Goal: Task Accomplishment & Management: Manage account settings

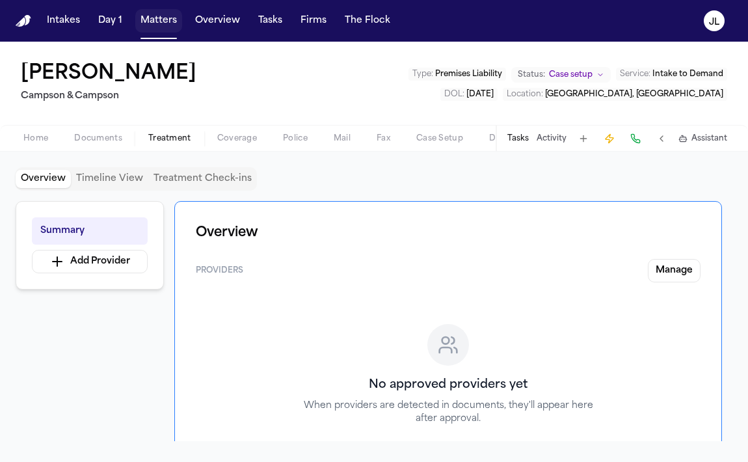
click at [161, 23] on button "Matters" at bounding box center [158, 20] width 47 height 23
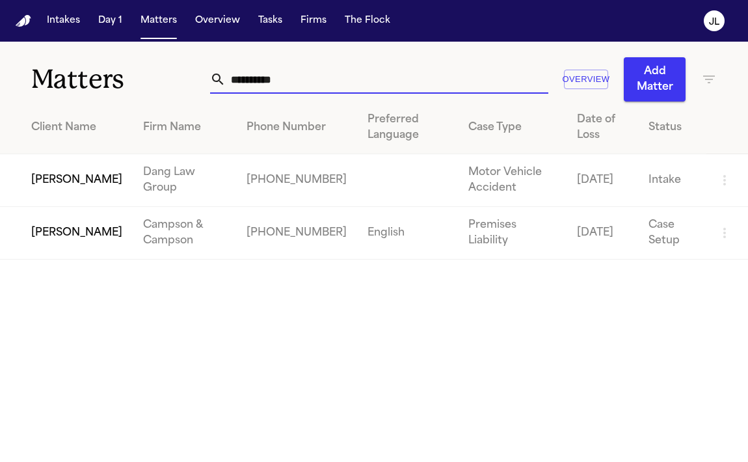
drag, startPoint x: 309, startPoint y: 88, endPoint x: 155, endPoint y: 77, distance: 154.5
click at [155, 77] on div "**********" at bounding box center [374, 72] width 748 height 60
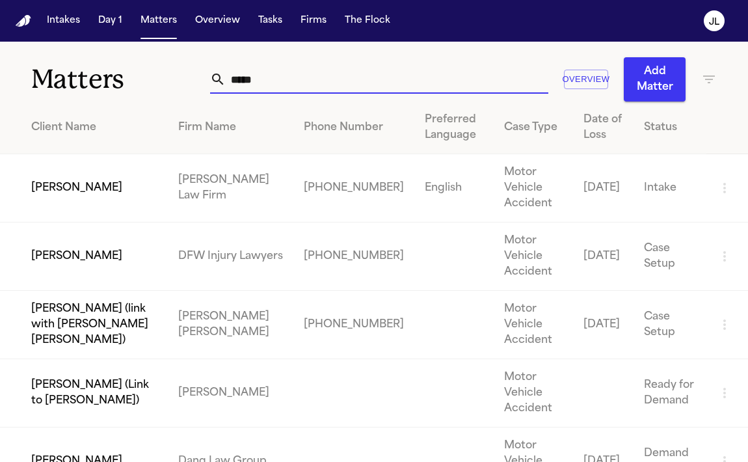
type input "*****"
click at [105, 178] on td "[PERSON_NAME]" at bounding box center [84, 188] width 168 height 68
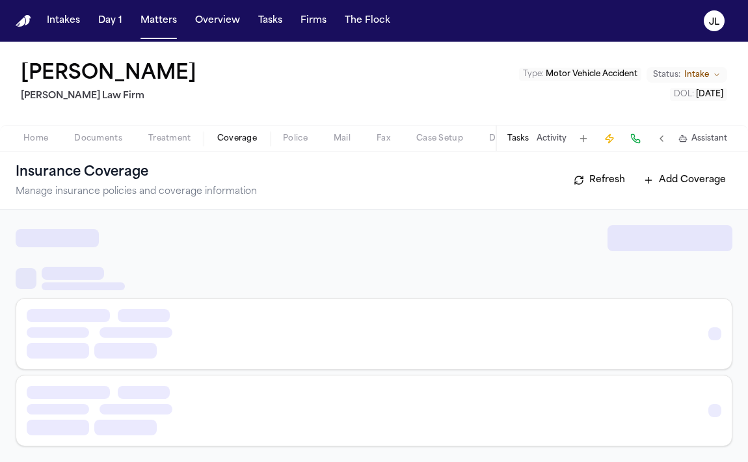
click at [225, 145] on span "button" at bounding box center [236, 145] width 55 height 1
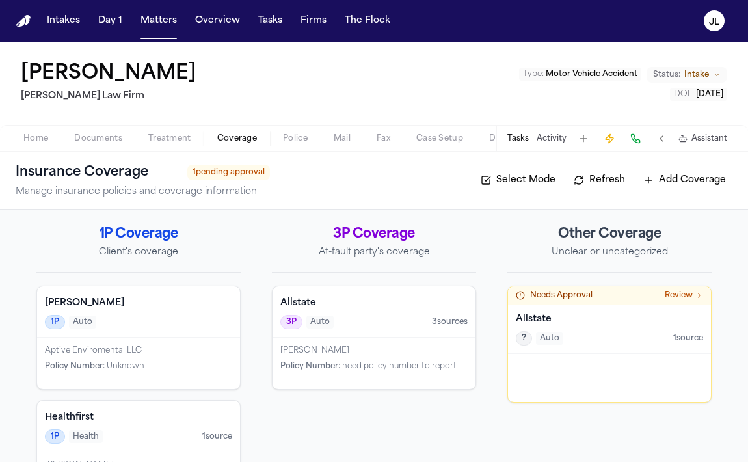
click at [530, 420] on div "Other Coverage Unclear or uncategorized Needs Approval Review Allstate ? Auto 1…" at bounding box center [609, 422] width 204 height 394
click at [531, 399] on div at bounding box center [609, 378] width 203 height 48
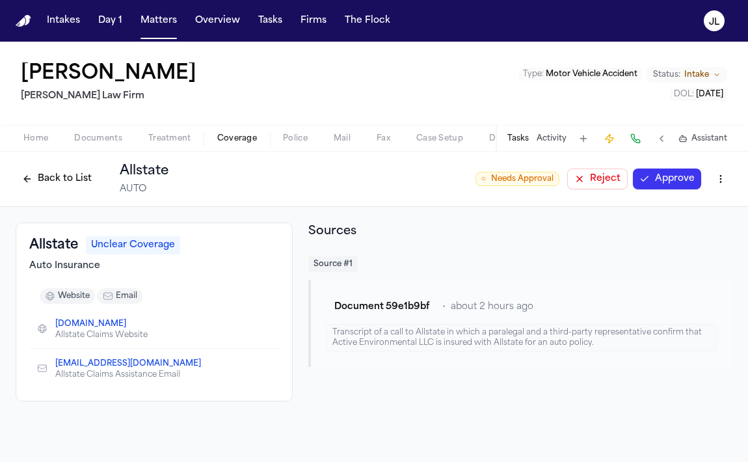
click at [612, 182] on button "Reject" at bounding box center [597, 178] width 60 height 21
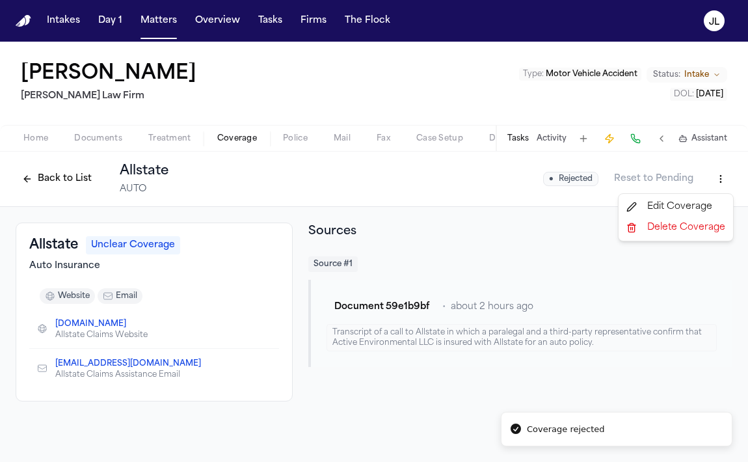
click at [720, 185] on html "Coverage rejected Intakes Day 1 Matters Overview Tasks Firms The [PERSON_NAME] …" at bounding box center [374, 231] width 748 height 462
click at [669, 222] on div "Delete Coverage" at bounding box center [675, 227] width 109 height 21
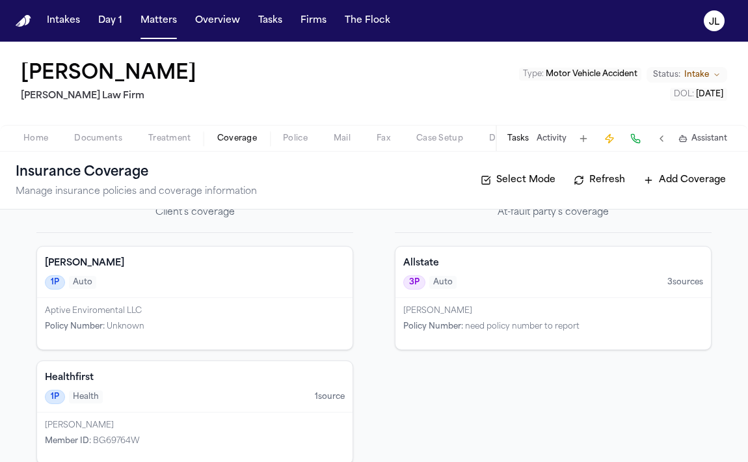
scroll to position [14, 0]
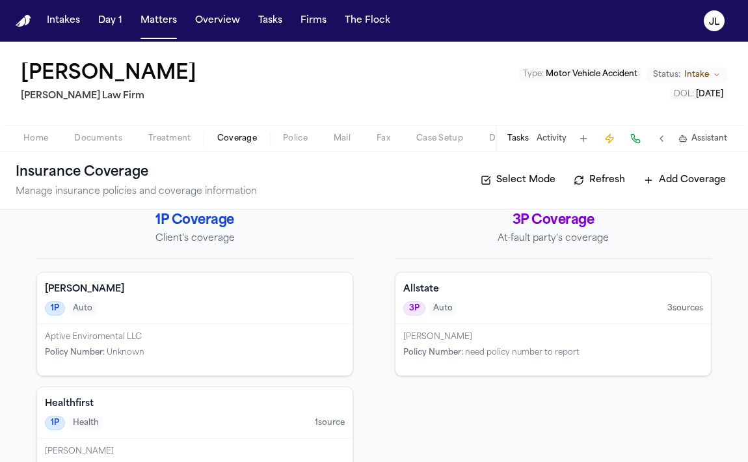
click at [432, 300] on div "Allstate 3P Auto 3 source s" at bounding box center [552, 297] width 315 height 51
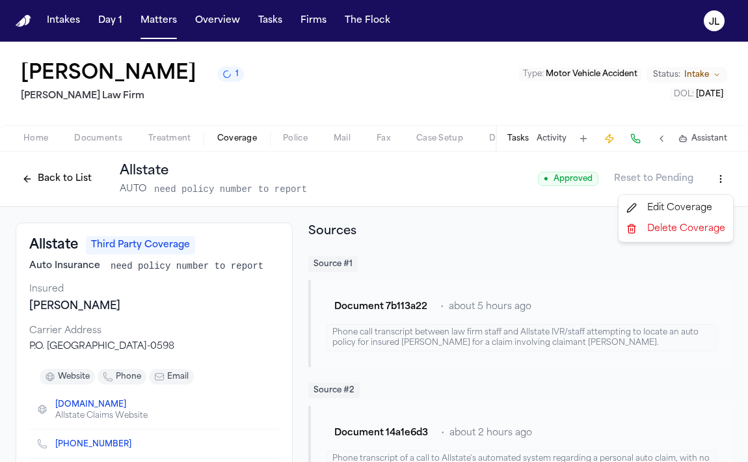
click at [720, 189] on html "Intakes Day 1 Matters Overview Tasks Firms The [PERSON_NAME] [PERSON_NAME] 1 [P…" at bounding box center [374, 231] width 748 height 462
click at [704, 205] on div "Edit Coverage" at bounding box center [675, 208] width 109 height 21
select select "**********"
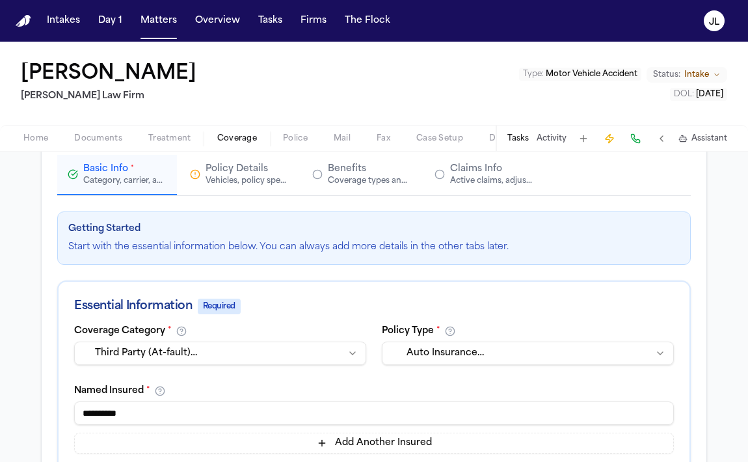
scroll to position [77, 0]
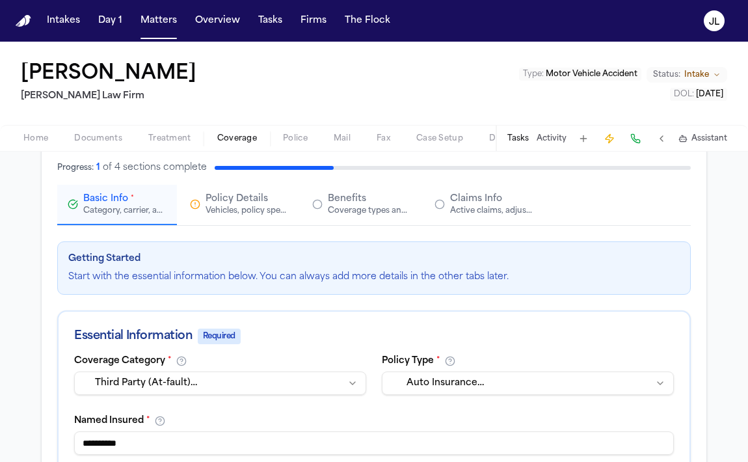
click at [490, 209] on div "Active claims, adjusters, and subrogation details" at bounding box center [491, 210] width 83 height 10
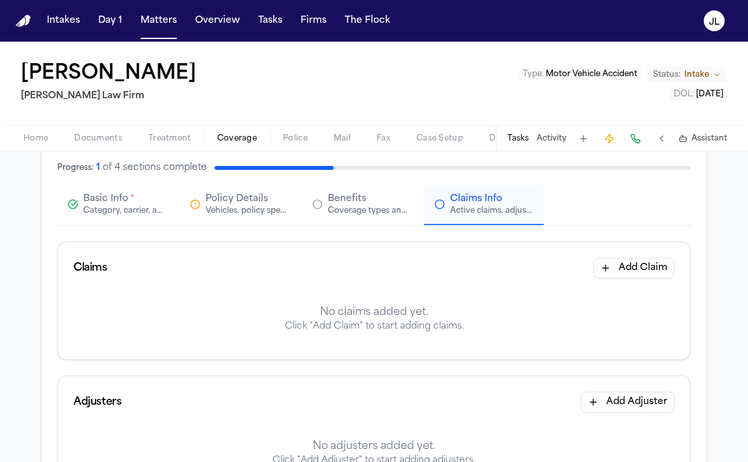
click at [148, 200] on div "Basic Info * Category, carrier, and policy holder information" at bounding box center [124, 203] width 83 height 23
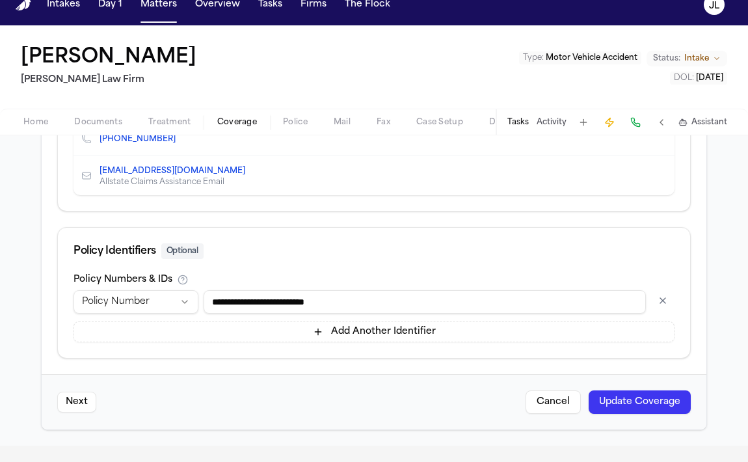
scroll to position [20, 0]
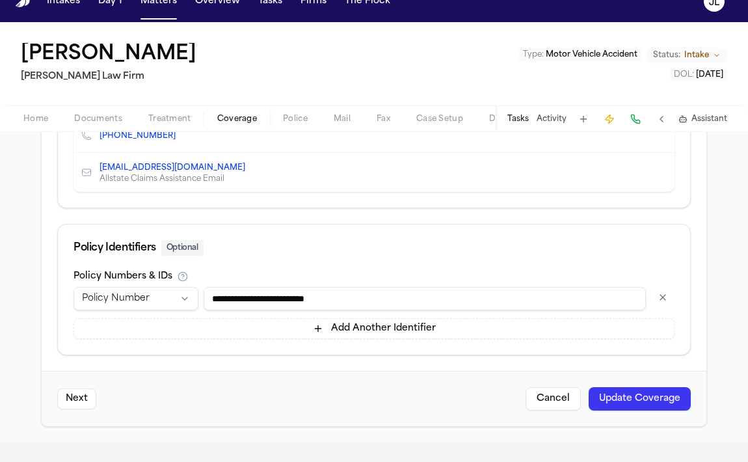
drag, startPoint x: 360, startPoint y: 300, endPoint x: 164, endPoint y: 297, distance: 195.1
click at [164, 298] on div "**********" at bounding box center [373, 298] width 601 height 23
click at [252, 297] on input "********" at bounding box center [424, 298] width 442 height 23
click at [215, 302] on input "*********" at bounding box center [424, 298] width 442 height 23
type input "**********"
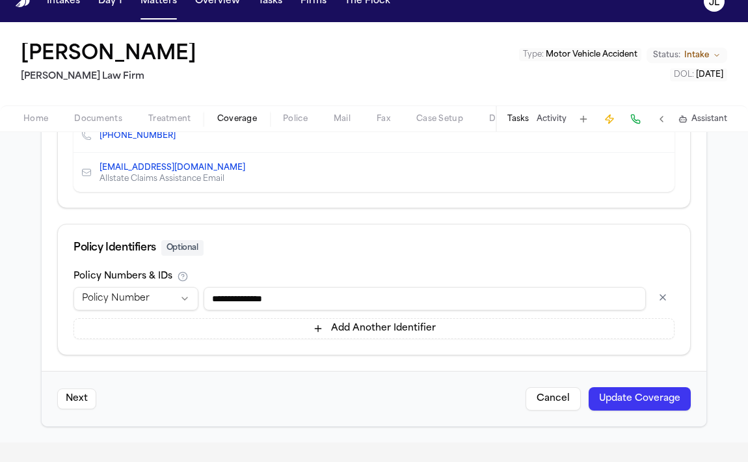
click at [679, 389] on button "Update Coverage" at bounding box center [639, 398] width 102 height 23
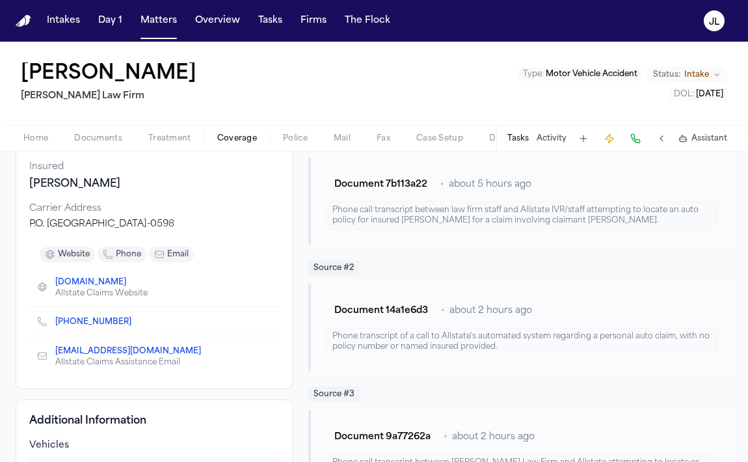
scroll to position [138, 0]
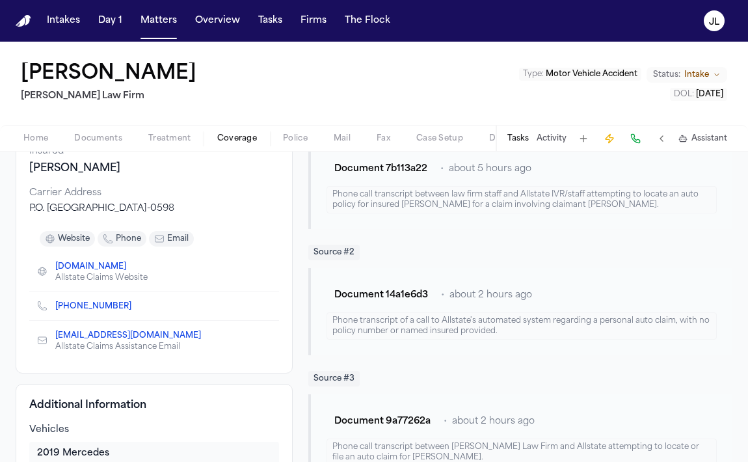
click at [135, 308] on icon "Copy to clipboard" at bounding box center [137, 308] width 5 height 5
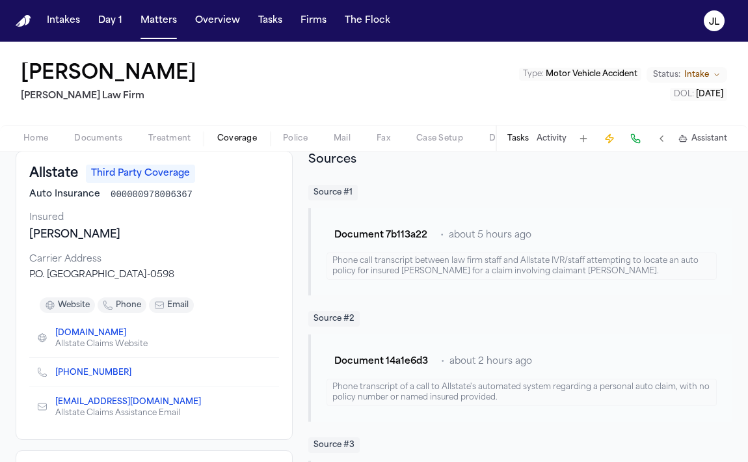
scroll to position [0, 0]
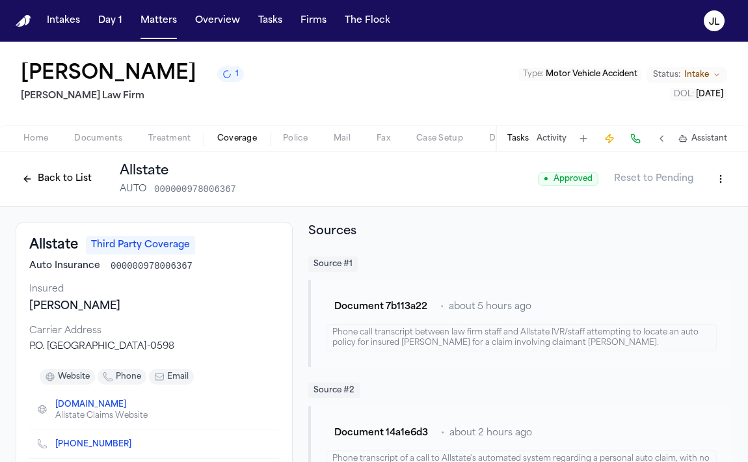
click at [47, 180] on button "Back to List" at bounding box center [57, 178] width 83 height 21
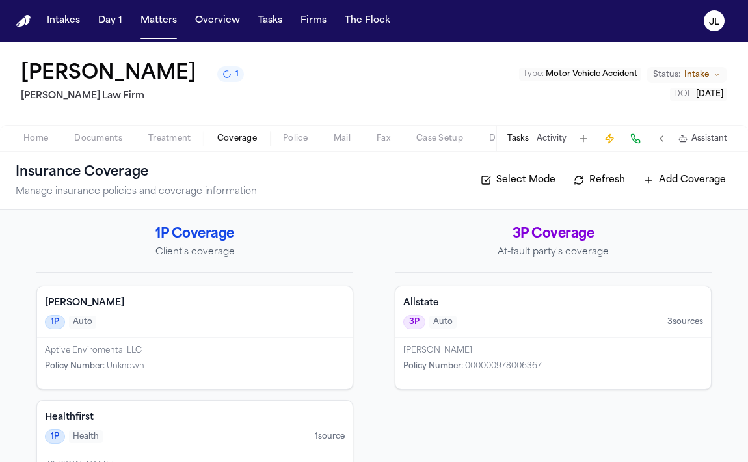
click at [197, 352] on div "Aptive Enviromental LLC" at bounding box center [195, 350] width 300 height 10
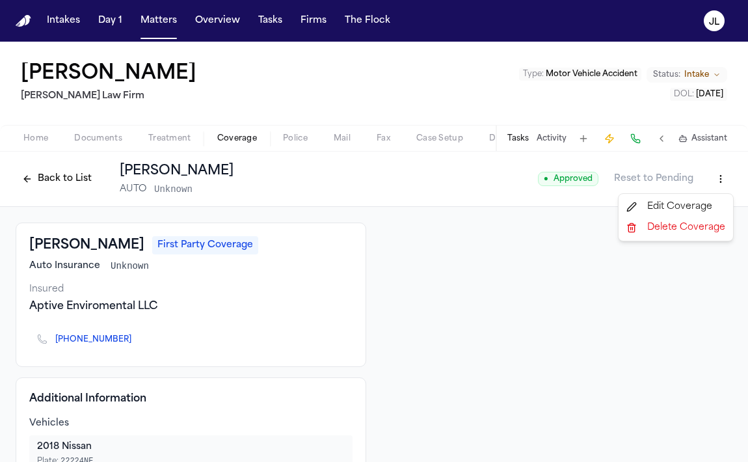
click at [722, 180] on html "Intakes Day 1 Matters Overview Tasks Firms The [PERSON_NAME] [PERSON_NAME] Law …" at bounding box center [374, 231] width 748 height 462
click at [694, 199] on div "Edit Coverage" at bounding box center [675, 206] width 109 height 21
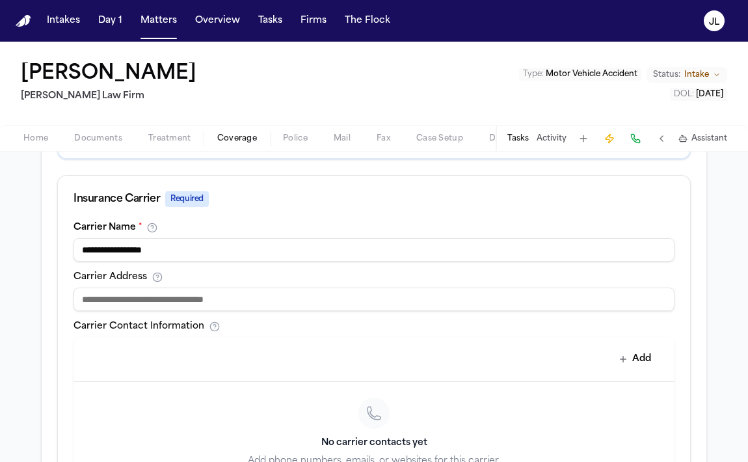
scroll to position [425, 0]
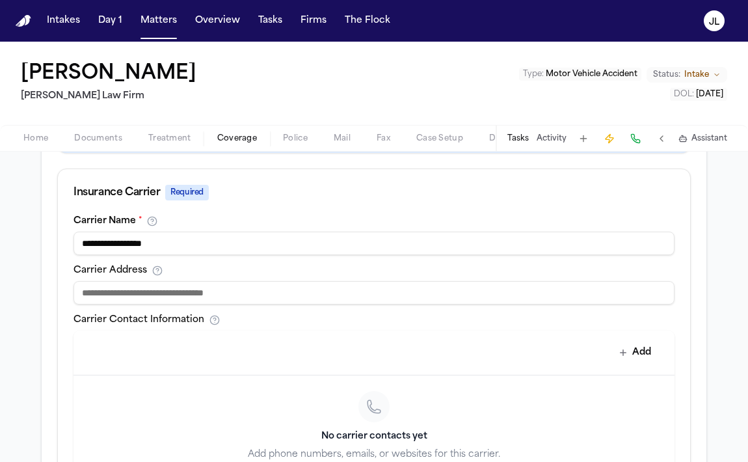
click at [212, 288] on input at bounding box center [373, 292] width 601 height 23
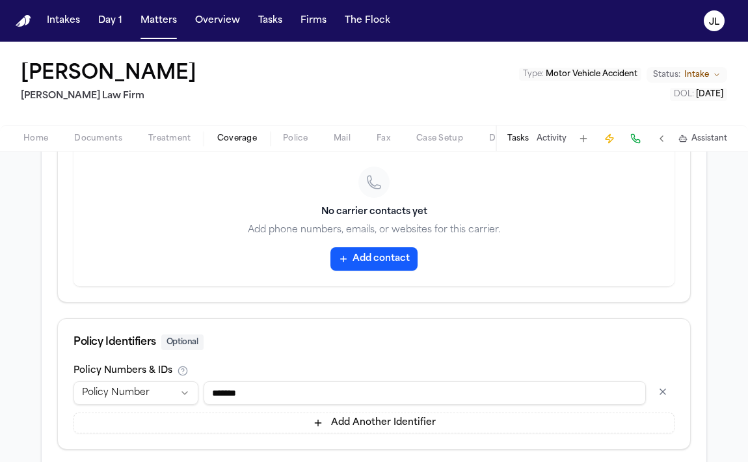
scroll to position [724, 0]
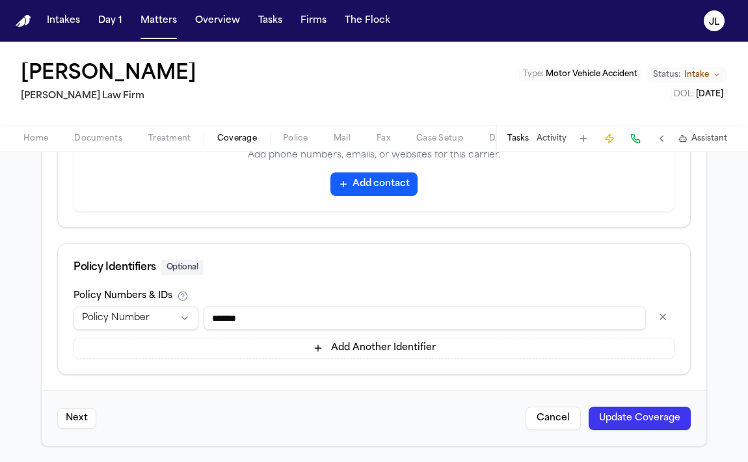
drag, startPoint x: 287, startPoint y: 319, endPoint x: 199, endPoint y: 321, distance: 87.8
click at [199, 316] on div "**********" at bounding box center [373, 317] width 601 height 23
type input "**********"
click at [659, 434] on div "Next Cancel Update Coverage" at bounding box center [374, 417] width 664 height 55
click at [659, 428] on button "Update Coverage" at bounding box center [639, 417] width 102 height 23
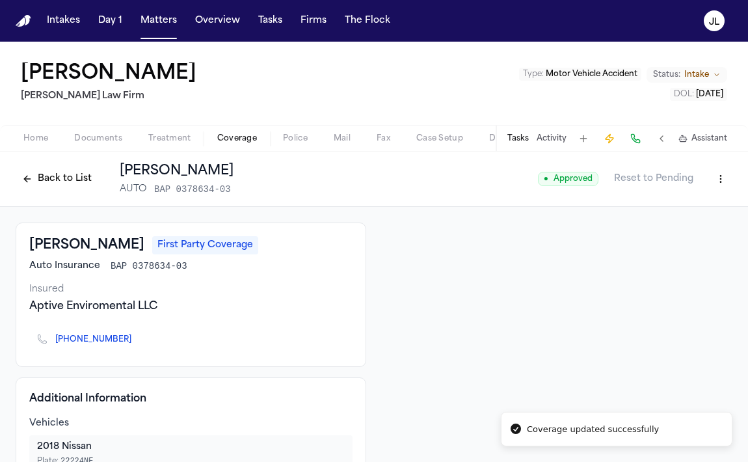
click at [34, 174] on button "Back to List" at bounding box center [57, 178] width 83 height 21
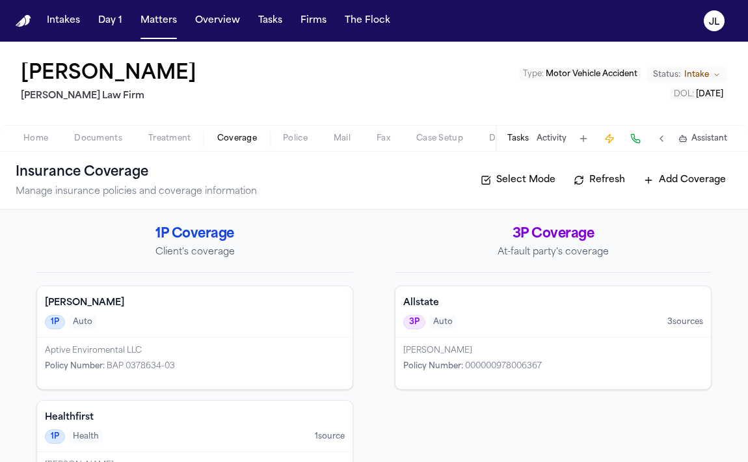
click at [529, 145] on div "Tasks Activity Assistant" at bounding box center [616, 137] width 242 height 25
click at [519, 137] on button "Tasks" at bounding box center [517, 138] width 21 height 10
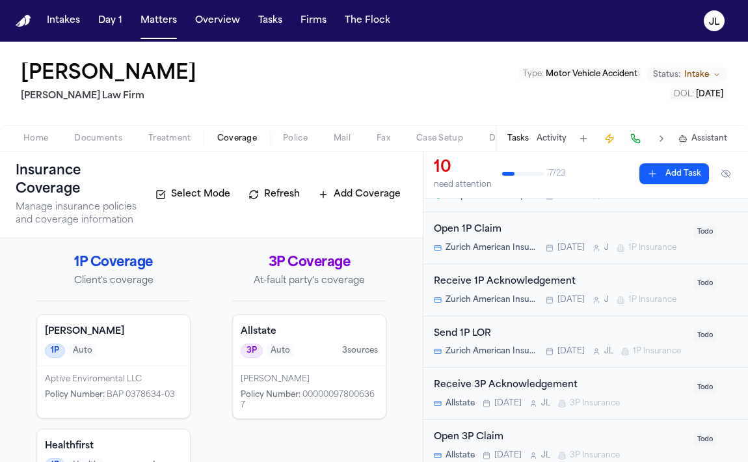
scroll to position [267, 0]
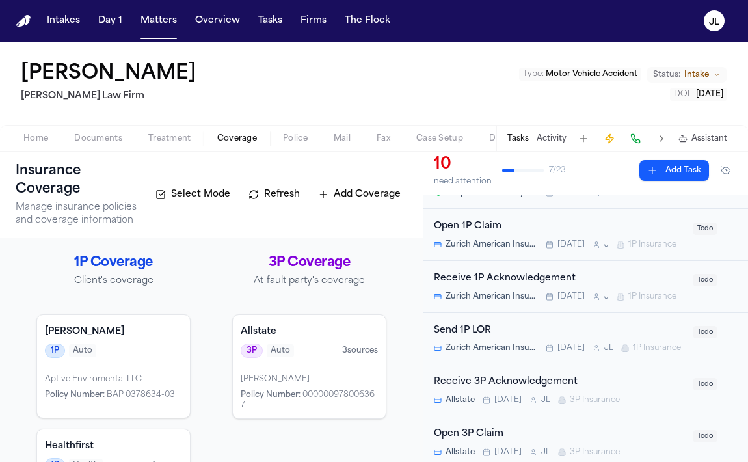
click at [490, 238] on div "Open 1P Claim Zurich American Insurance Company [DATE] J 1P Insurance" at bounding box center [560, 234] width 252 height 31
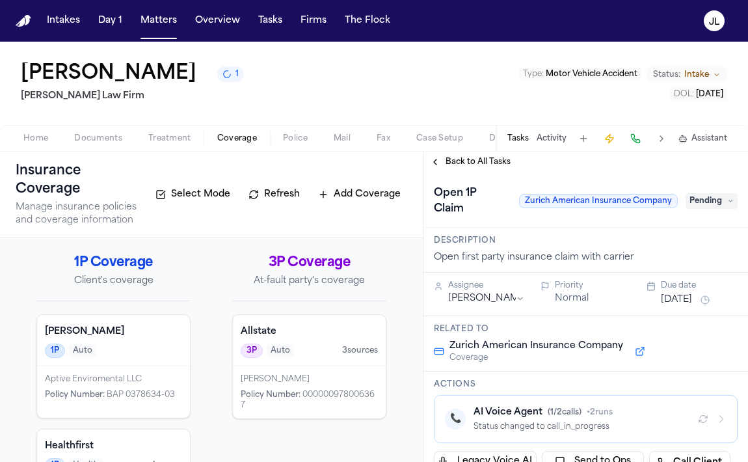
click at [431, 156] on div "Back to All Tasks" at bounding box center [585, 161] width 324 height 21
click at [433, 164] on button "Back to All Tasks" at bounding box center [470, 162] width 94 height 10
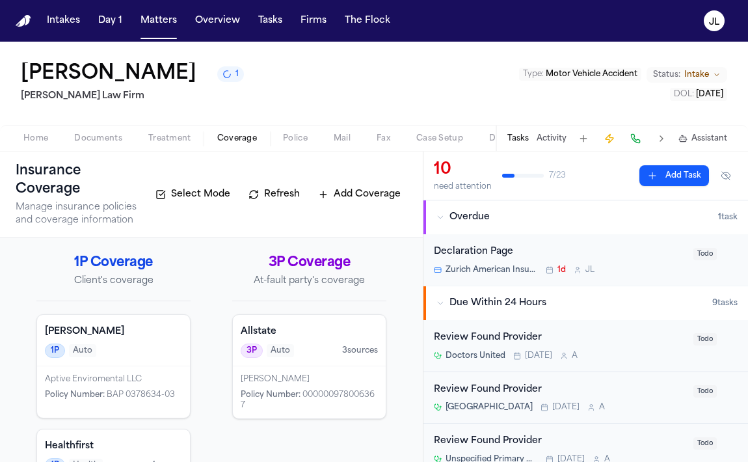
click at [239, 140] on span "Coverage" at bounding box center [237, 138] width 40 height 10
click at [432, 144] on span "Case Setup" at bounding box center [439, 138] width 47 height 10
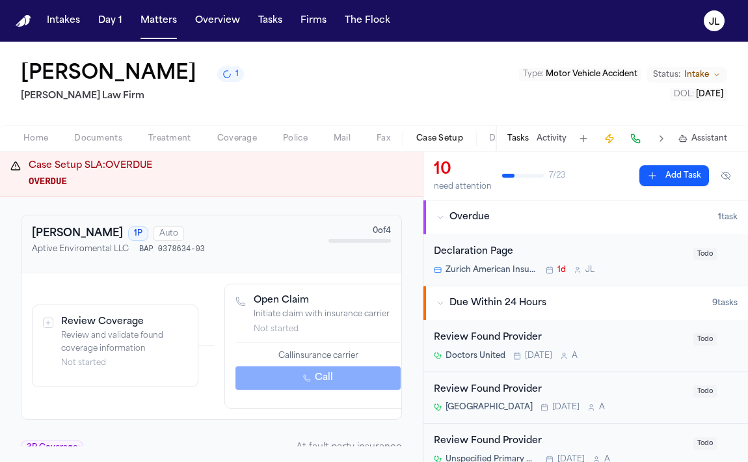
scroll to position [514, 0]
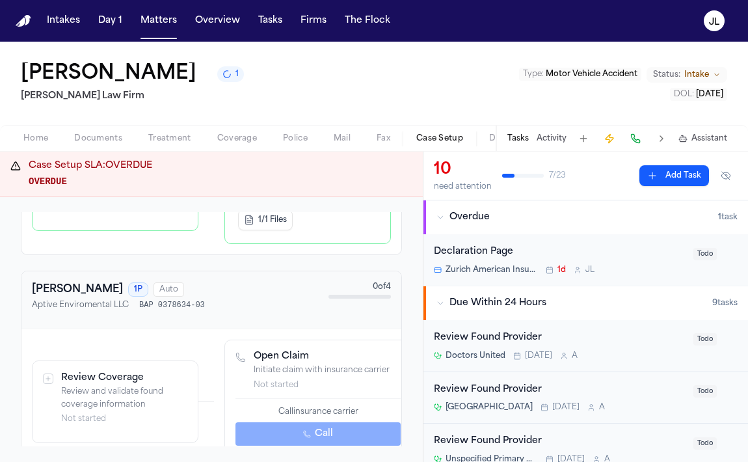
click at [89, 282] on button "[PERSON_NAME]" at bounding box center [77, 290] width 91 height 16
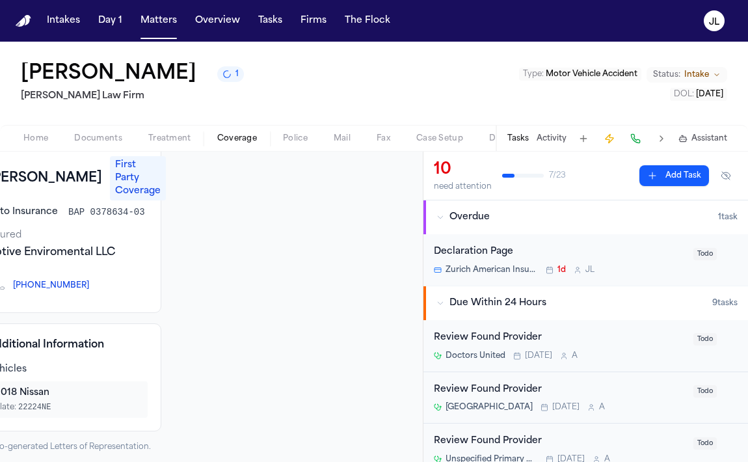
scroll to position [0, 47]
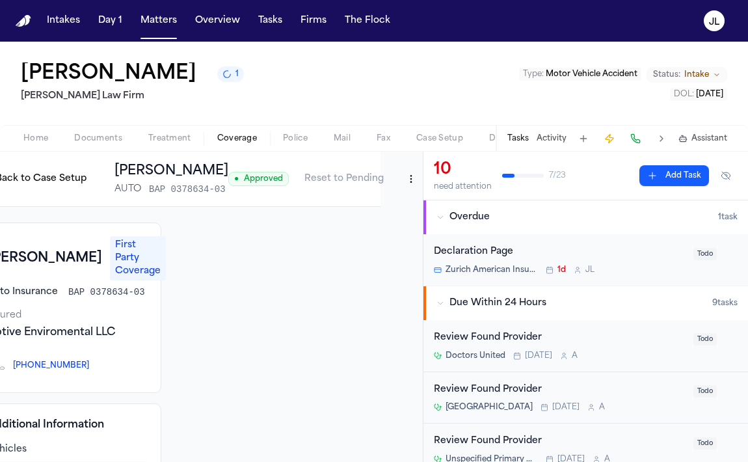
click at [413, 181] on html "Intakes Day 1 Matters Overview Tasks Firms The [PERSON_NAME] [PERSON_NAME] 1 [P…" at bounding box center [374, 231] width 748 height 462
click at [400, 178] on html "Intakes Day 1 Matters Overview Tasks Firms The [PERSON_NAME] [PERSON_NAME] 1 [P…" at bounding box center [374, 231] width 748 height 462
click at [460, 140] on span "Case Setup" at bounding box center [439, 138] width 47 height 10
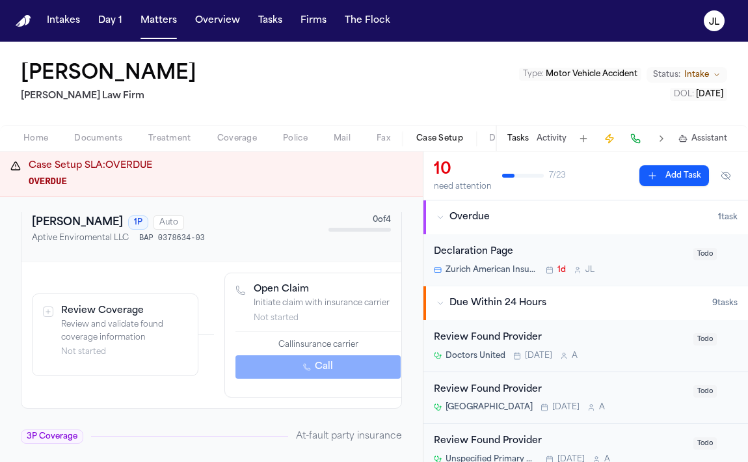
scroll to position [583, 0]
click at [137, 354] on div "Review Coverage Review and validate found coverage information Not started" at bounding box center [115, 334] width 165 height 82
click at [60, 311] on div "Review Coverage Review and validate found coverage information Not started" at bounding box center [115, 330] width 144 height 53
click at [53, 304] on div "Review Coverage Review and validate found coverage information Not started" at bounding box center [115, 330] width 144 height 53
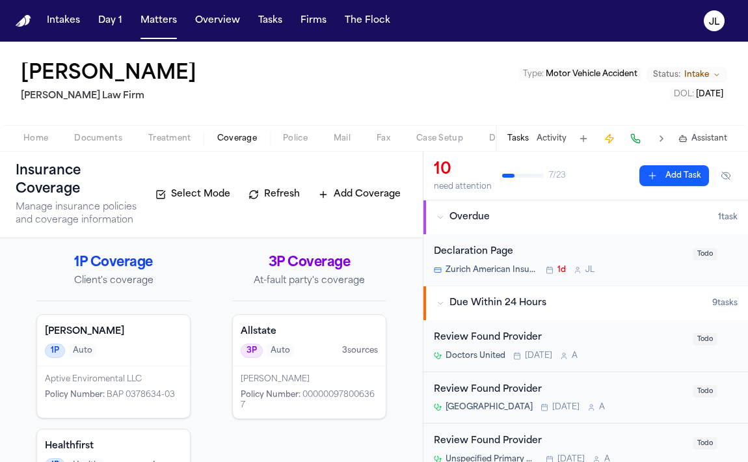
click at [220, 141] on span "Coverage" at bounding box center [237, 138] width 40 height 10
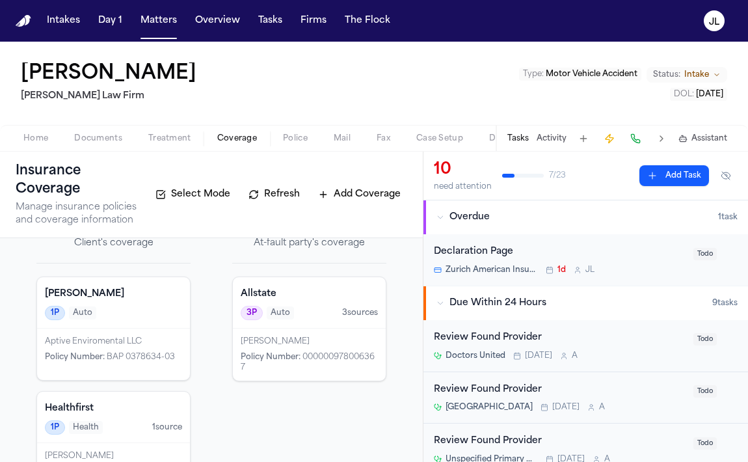
scroll to position [20, 0]
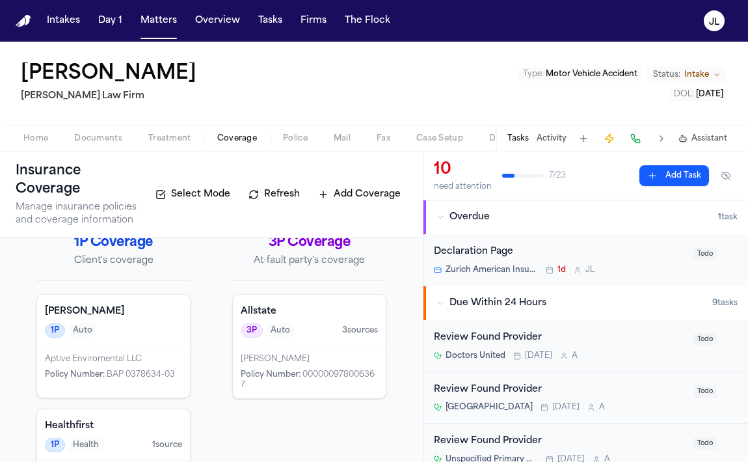
click at [363, 375] on span "000000978006367" at bounding box center [308, 380] width 134 height 18
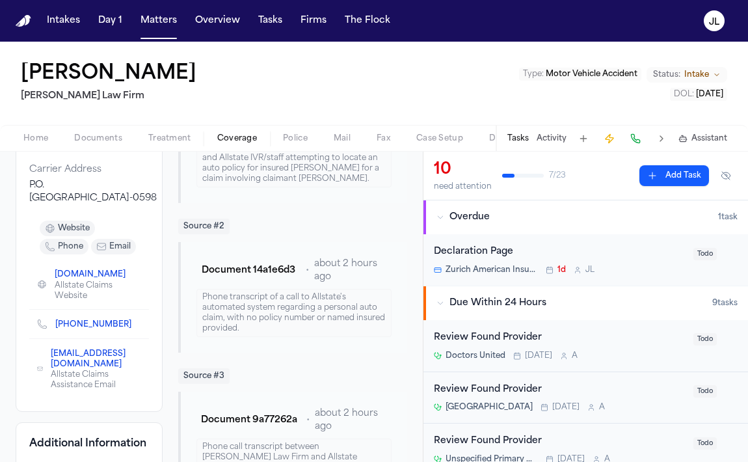
scroll to position [206, 0]
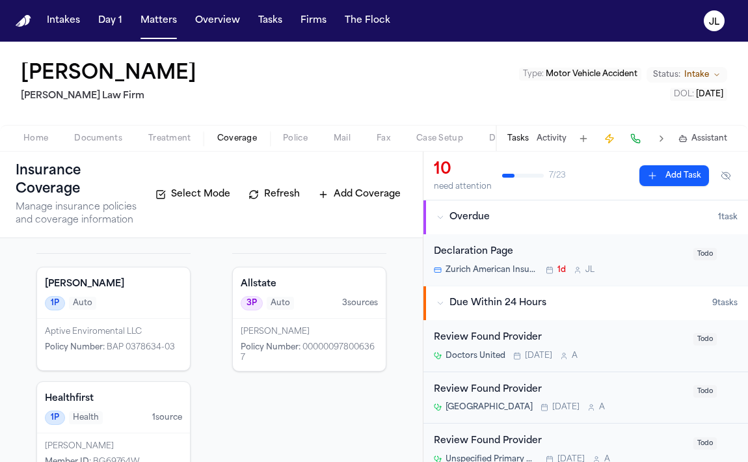
scroll to position [67, 0]
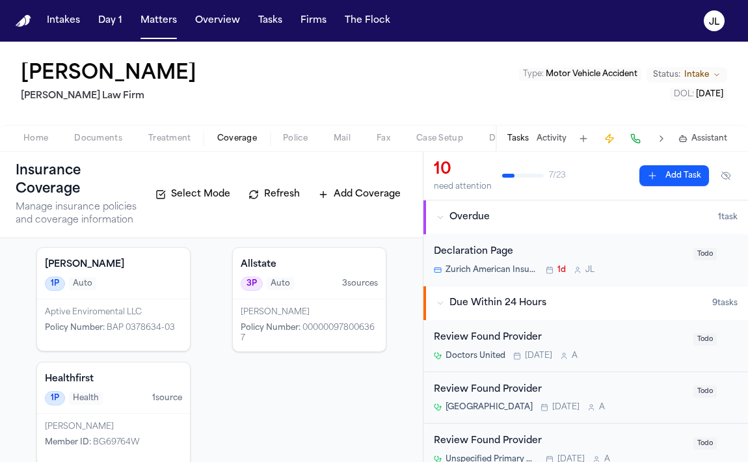
click at [161, 343] on div "Aptive Enviromental LLC Policy Number : BAP 0378634-03" at bounding box center [113, 324] width 153 height 51
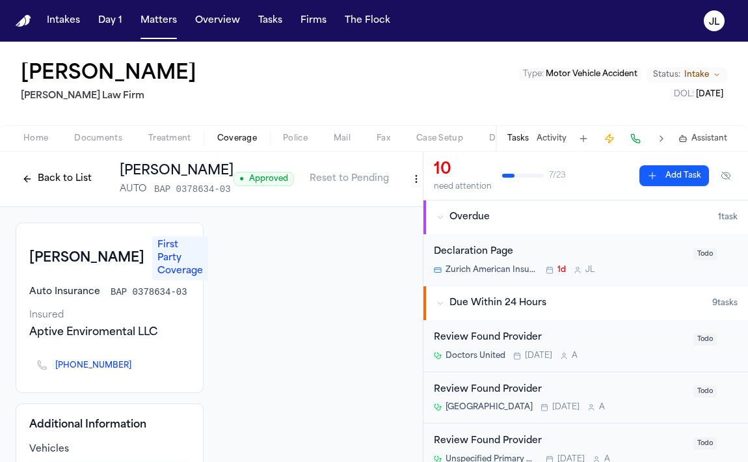
click at [135, 365] on icon "Copy to clipboard" at bounding box center [137, 367] width 5 height 5
click at [638, 137] on button at bounding box center [635, 138] width 18 height 18
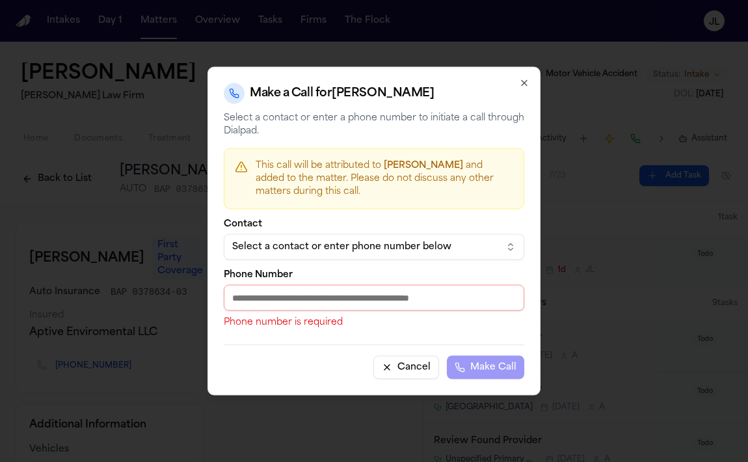
click at [368, 304] on input "Phone Number" at bounding box center [374, 298] width 300 height 26
paste input "**********"
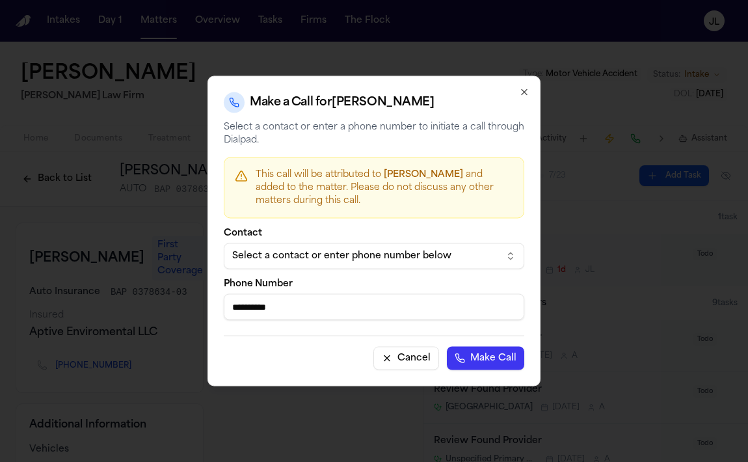
type input "**********"
click at [502, 361] on button "Make Call" at bounding box center [485, 358] width 77 height 23
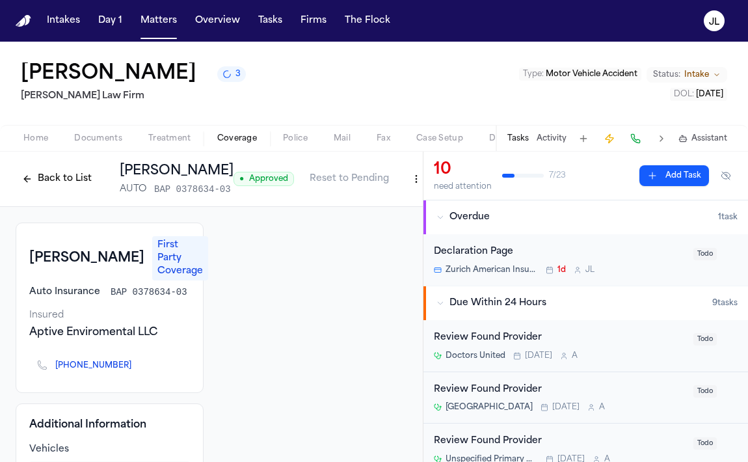
drag, startPoint x: 95, startPoint y: 268, endPoint x: 33, endPoint y: 244, distance: 66.3
click at [33, 249] on h3 "[PERSON_NAME]" at bounding box center [86, 258] width 115 height 18
copy h3 "[PERSON_NAME]"
click at [65, 177] on button "Back to List" at bounding box center [57, 178] width 83 height 21
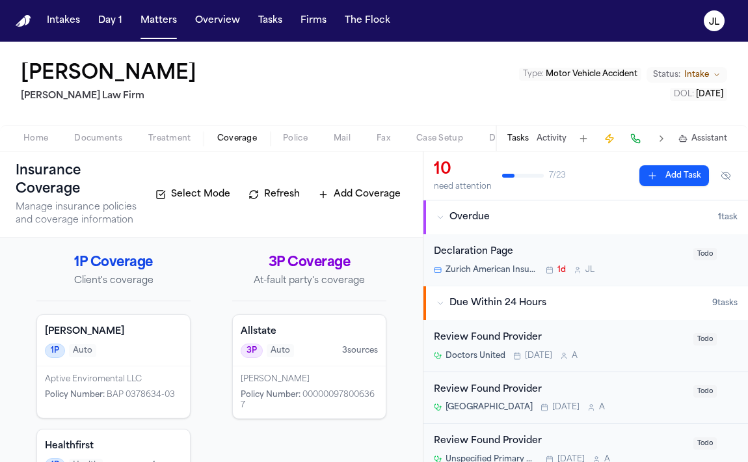
click at [262, 410] on div "[PERSON_NAME] Policy Number : 000000978006367" at bounding box center [309, 392] width 153 height 52
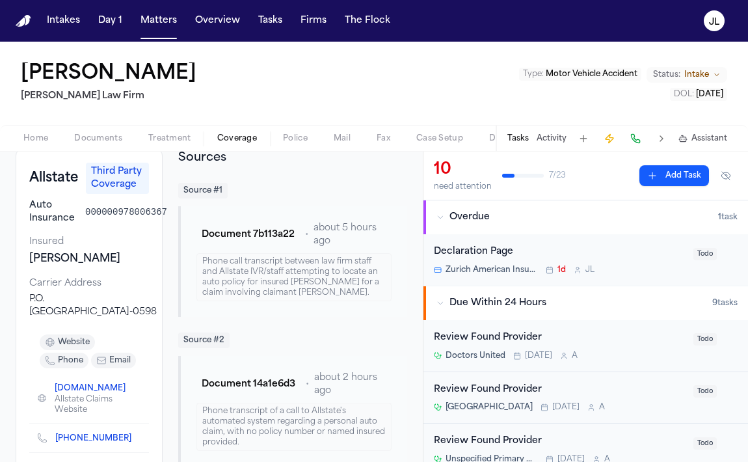
scroll to position [129, 0]
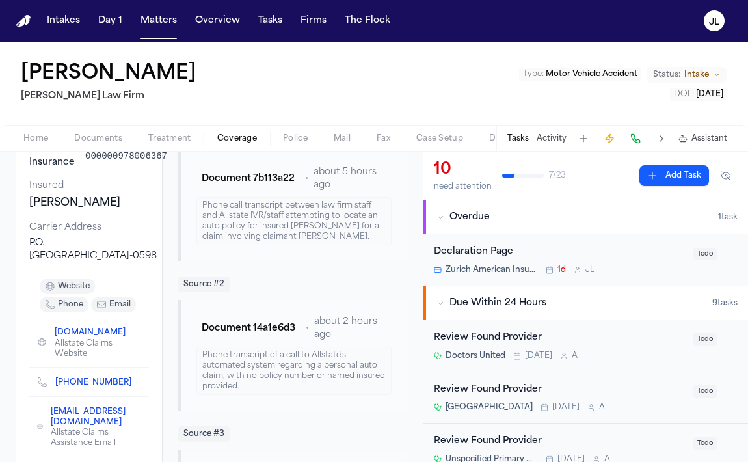
click at [135, 384] on icon "Copy to clipboard" at bounding box center [137, 384] width 5 height 5
click at [640, 139] on button at bounding box center [635, 138] width 18 height 18
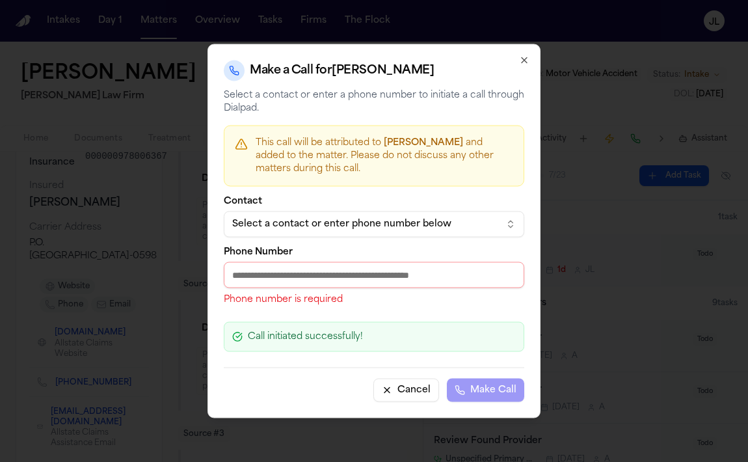
click at [343, 288] on div "Phone Number Phone number is required" at bounding box center [374, 277] width 300 height 59
click at [340, 285] on input "Phone Number" at bounding box center [374, 275] width 300 height 26
paste input "**********"
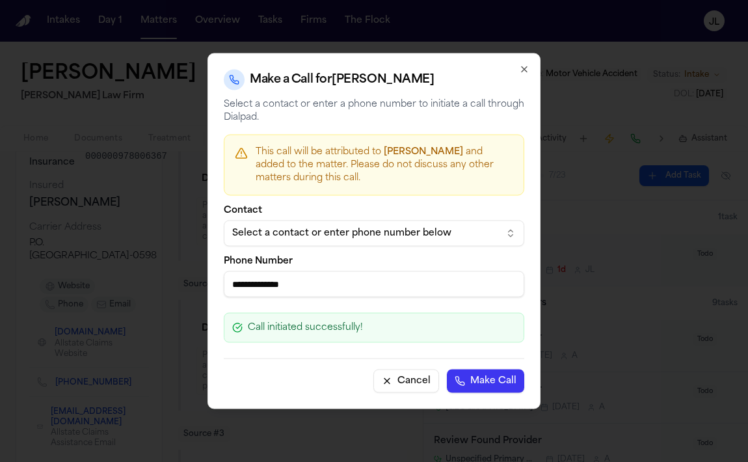
type input "**********"
click at [482, 376] on button "Make Call" at bounding box center [485, 380] width 77 height 23
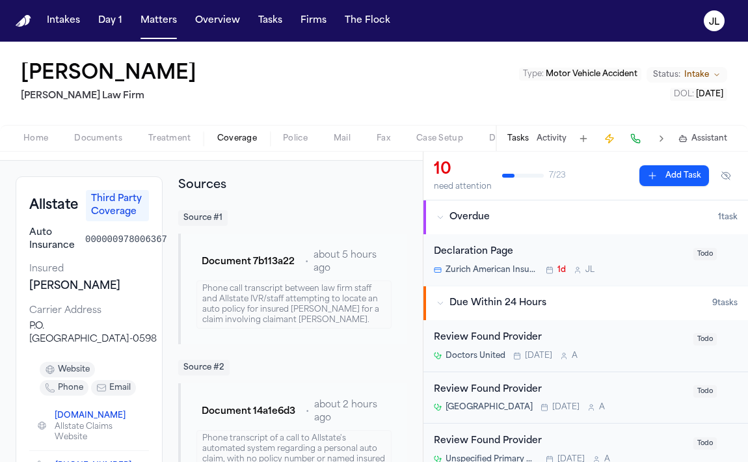
scroll to position [0, 0]
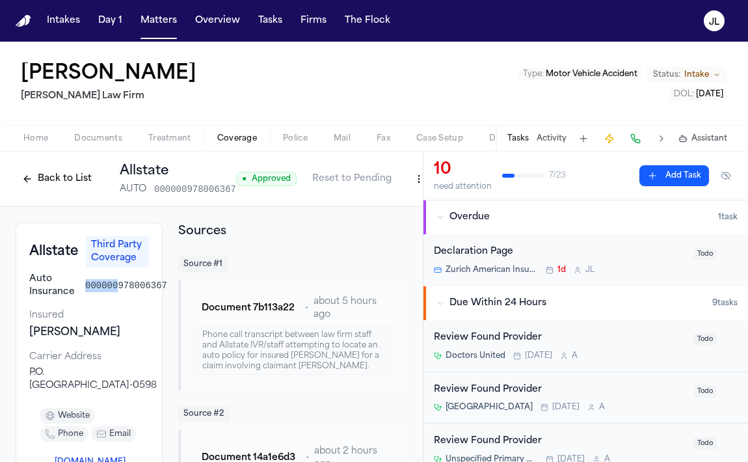
drag, startPoint x: 118, startPoint y: 283, endPoint x: 83, endPoint y: 285, distance: 35.1
click at [83, 285] on div "Auto Insurance 000000978006367" at bounding box center [89, 285] width 120 height 26
click at [47, 179] on button "Back to List" at bounding box center [57, 178] width 83 height 21
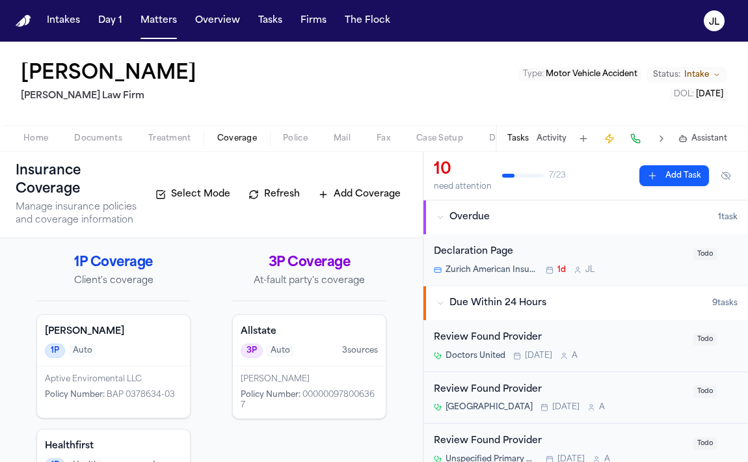
click at [311, 371] on div "[PERSON_NAME] Policy Number : 000000978006367" at bounding box center [309, 392] width 153 height 52
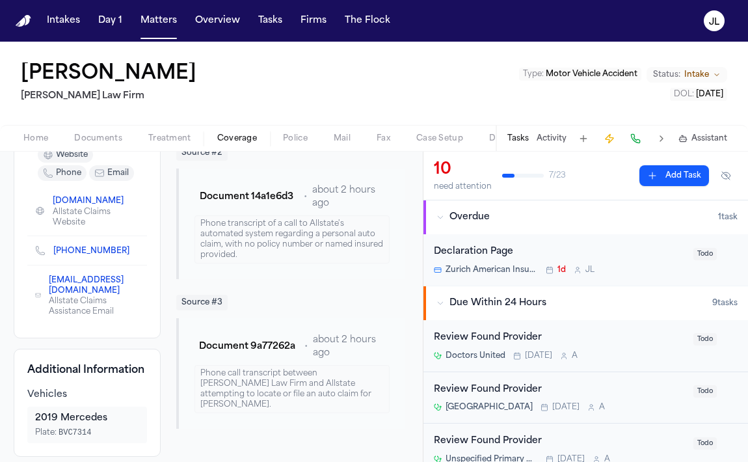
scroll to position [261, 1]
click at [34, 151] on div "website phone email" at bounding box center [88, 164] width 120 height 44
click at [34, 145] on span "button" at bounding box center [36, 145] width 40 height 1
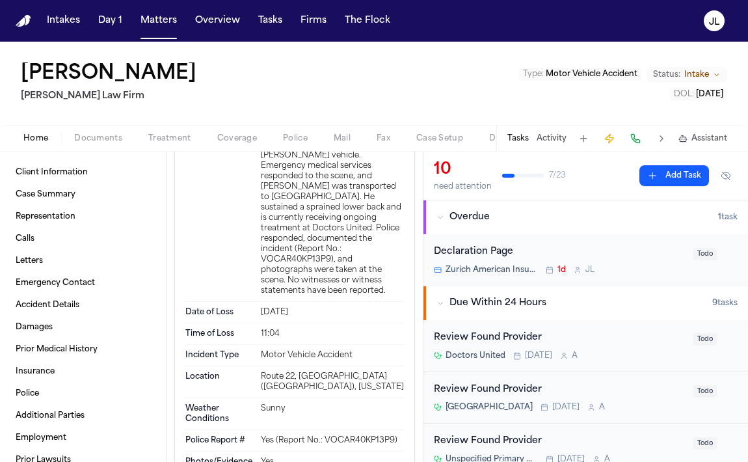
scroll to position [2109, 0]
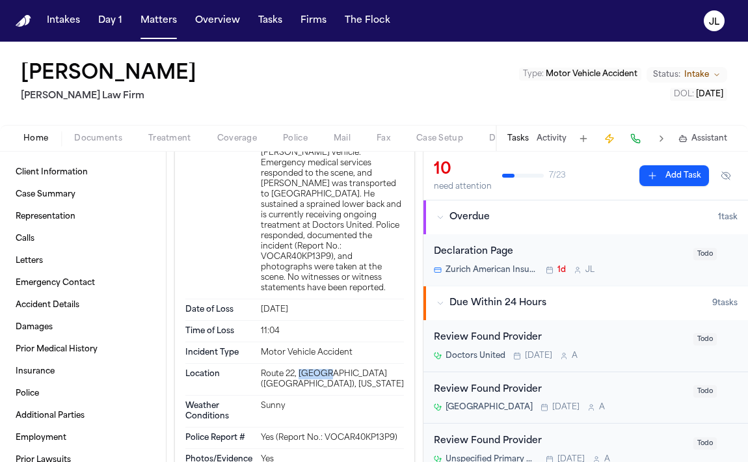
drag, startPoint x: 330, startPoint y: 297, endPoint x: 300, endPoint y: 296, distance: 29.9
click at [300, 369] on div "Route 22, [GEOGRAPHIC_DATA] ([GEOGRAPHIC_DATA]), [US_STATE]" at bounding box center [332, 379] width 143 height 21
copy div "Armonk"
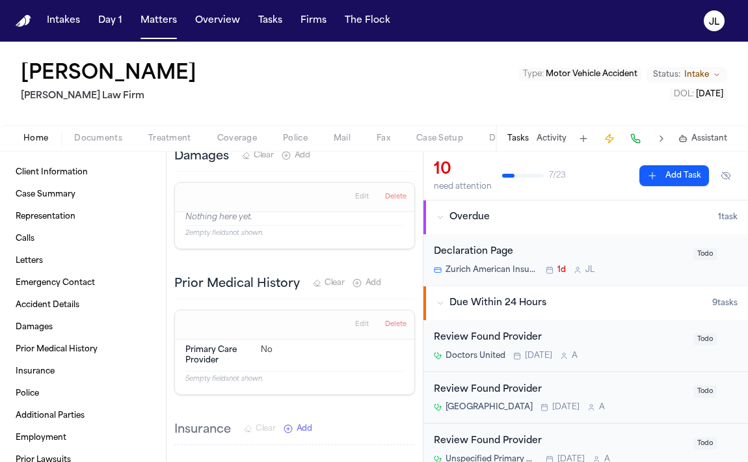
scroll to position [2687, 0]
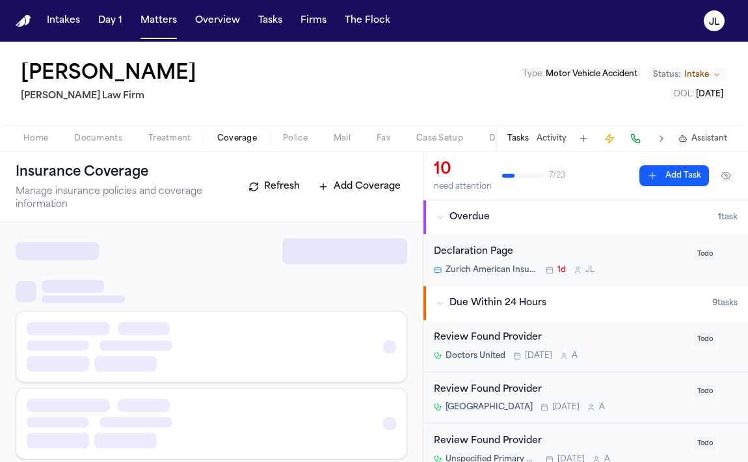
click at [241, 133] on span "Coverage" at bounding box center [237, 138] width 40 height 10
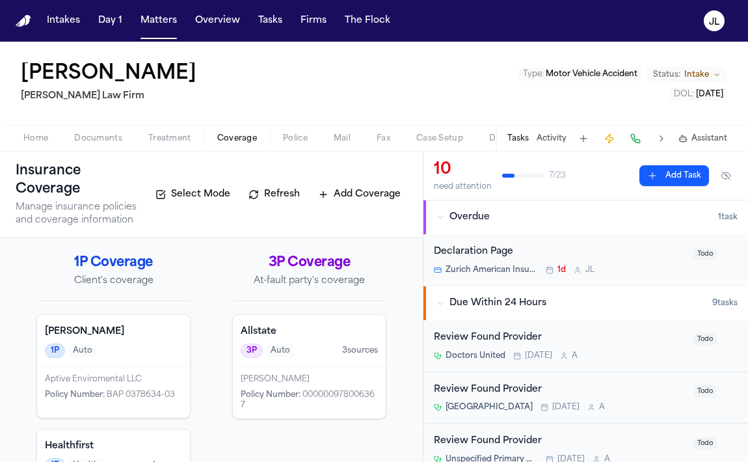
click at [161, 367] on div "Aptive Enviromental LLC Policy Number : BAP 0378634-03" at bounding box center [113, 391] width 153 height 51
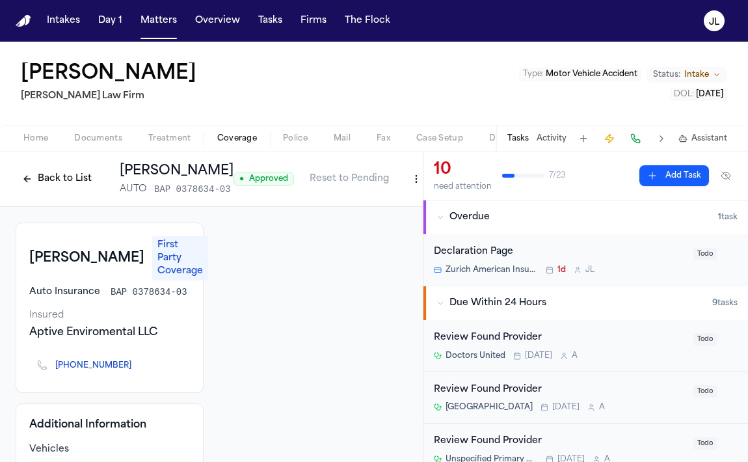
click at [74, 189] on div "Back to List [PERSON_NAME] AUTO BAP 0378634-03" at bounding box center [125, 179] width 218 height 34
click at [75, 187] on button "Back to List" at bounding box center [57, 178] width 83 height 21
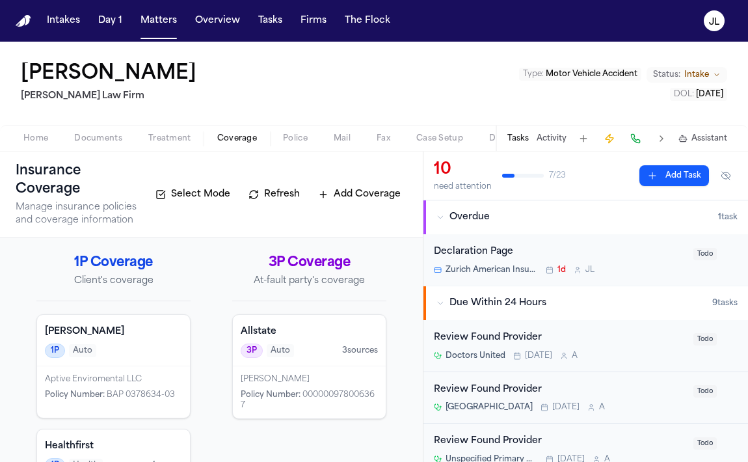
click at [269, 361] on div "Allstate 3P Auto 3 source s" at bounding box center [309, 340] width 153 height 51
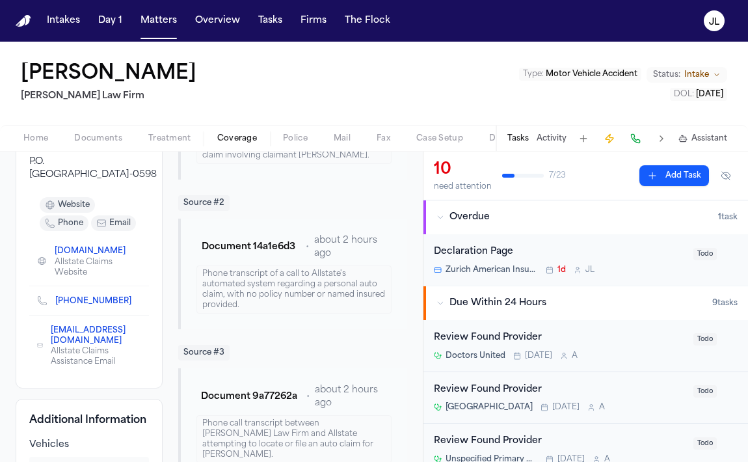
scroll to position [293, 0]
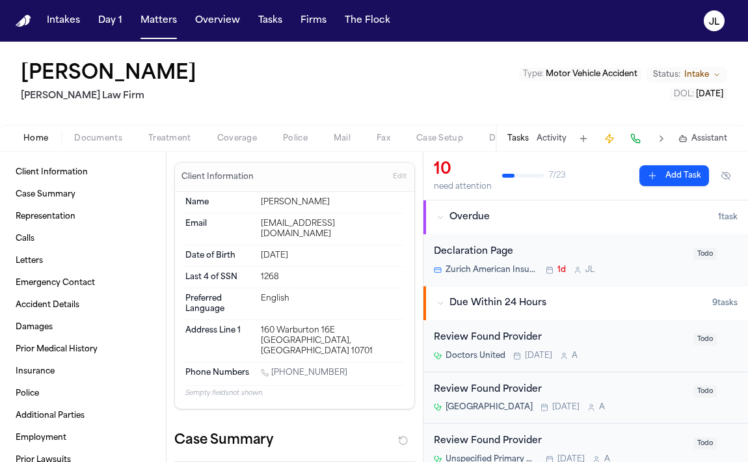
click at [44, 138] on span "Home" at bounding box center [35, 138] width 25 height 10
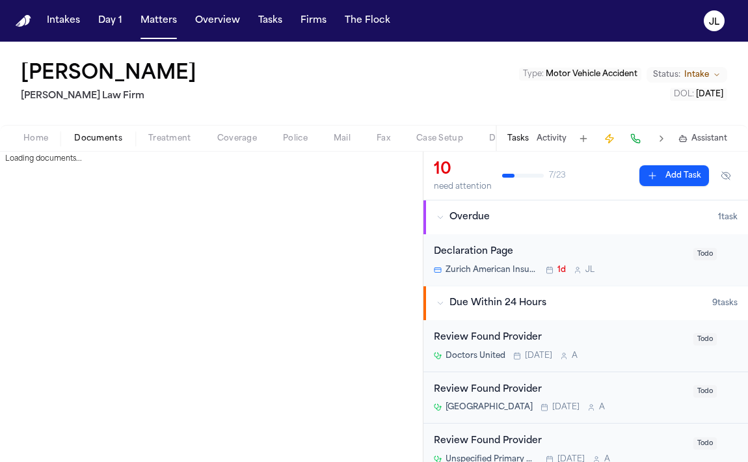
click at [99, 134] on span "Documents" at bounding box center [98, 138] width 48 height 10
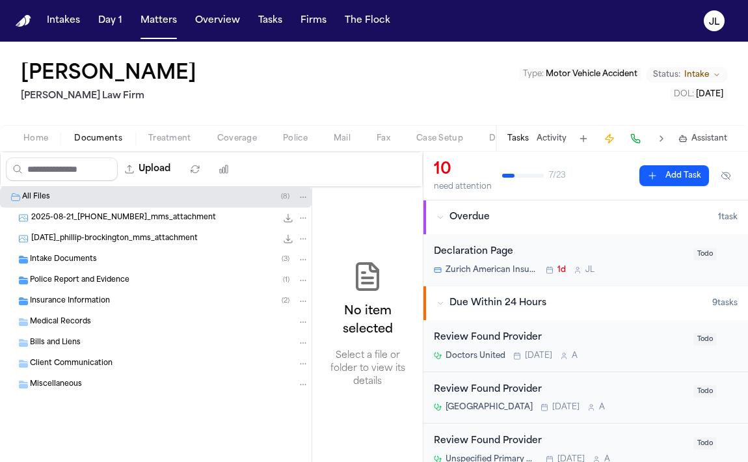
click at [251, 131] on button "Coverage" at bounding box center [237, 139] width 66 height 16
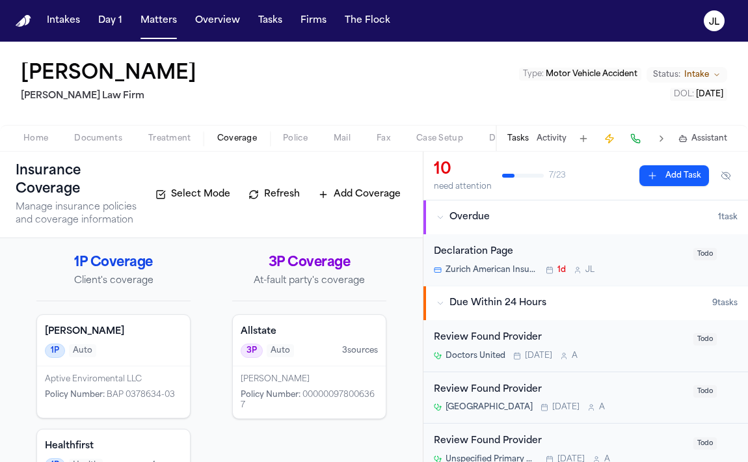
click at [319, 321] on div "Allstate 3P Auto 3 source s" at bounding box center [309, 340] width 153 height 51
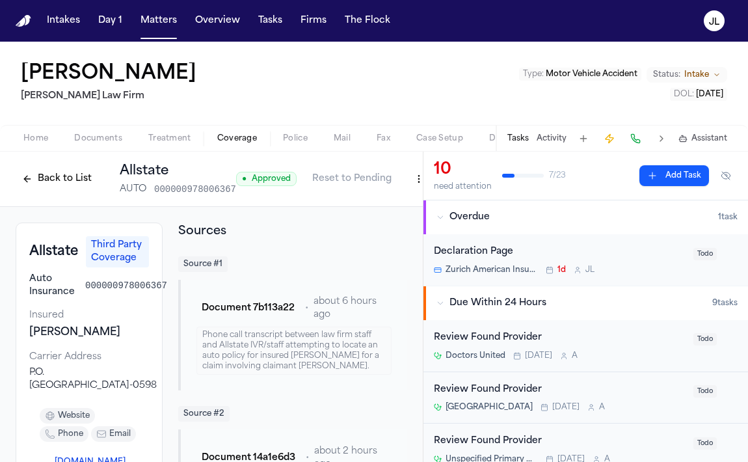
click at [43, 184] on button "Back to List" at bounding box center [57, 178] width 83 height 21
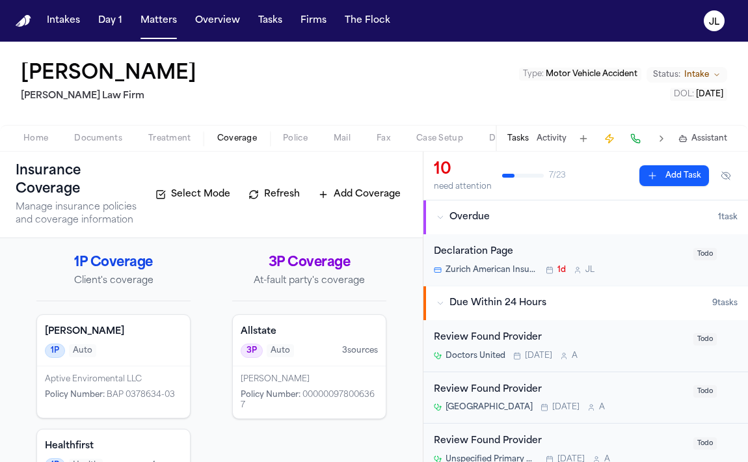
click at [39, 138] on span "Home" at bounding box center [35, 138] width 25 height 10
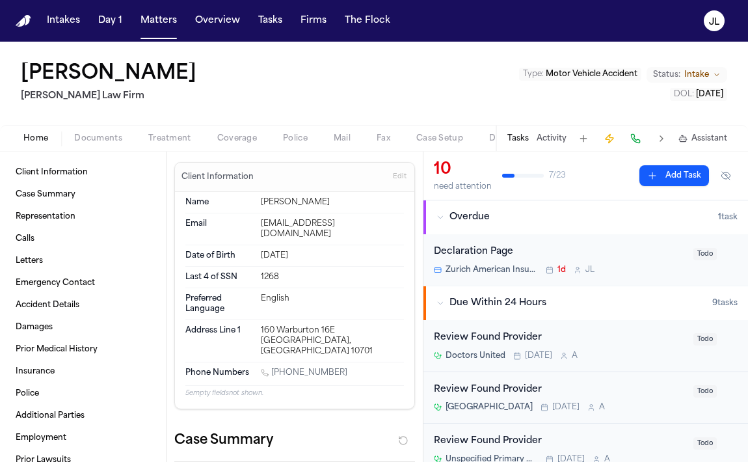
click at [99, 140] on span "Documents" at bounding box center [98, 138] width 48 height 10
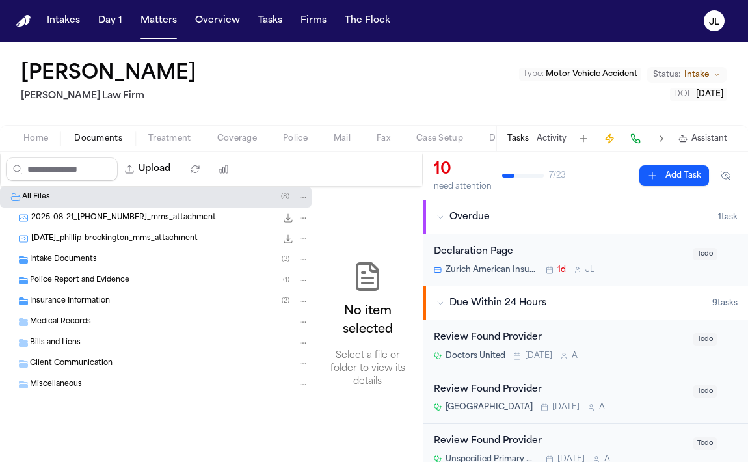
click at [83, 272] on div "Police Report and Evidence ( 1 )" at bounding box center [155, 280] width 311 height 21
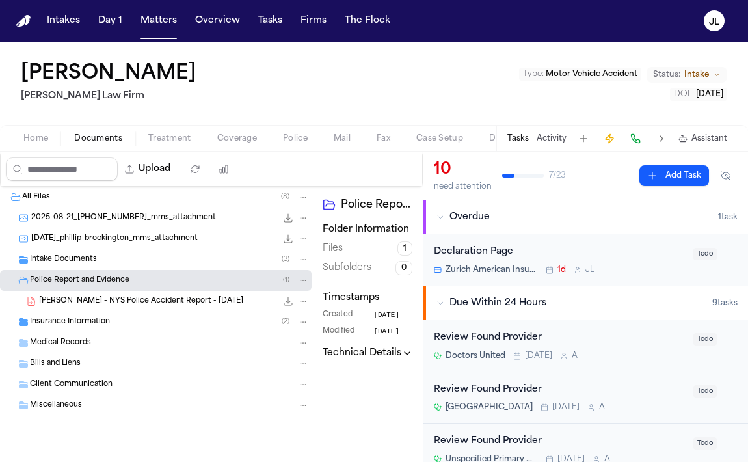
click at [97, 304] on span "[PERSON_NAME] - NYS Police Accident Report - [DATE]" at bounding box center [141, 301] width 204 height 11
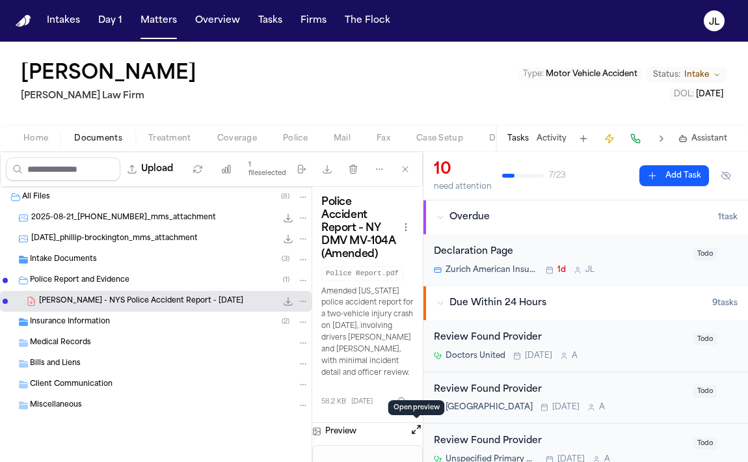
click at [415, 433] on button "Open preview" at bounding box center [416, 429] width 13 height 13
click at [29, 135] on span "Home" at bounding box center [35, 138] width 25 height 10
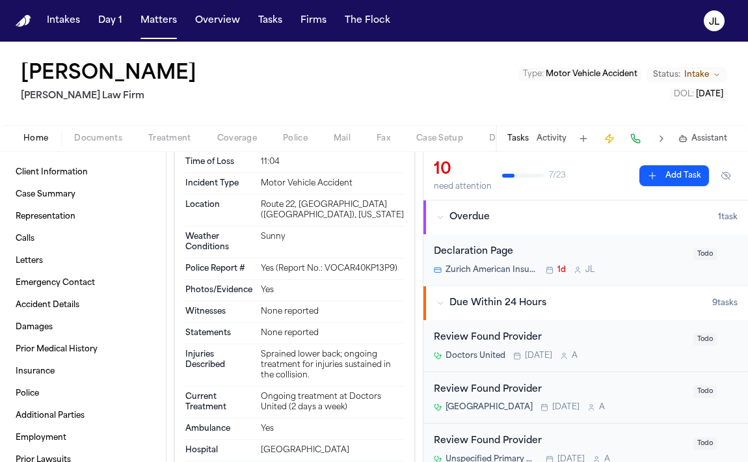
scroll to position [2285, 0]
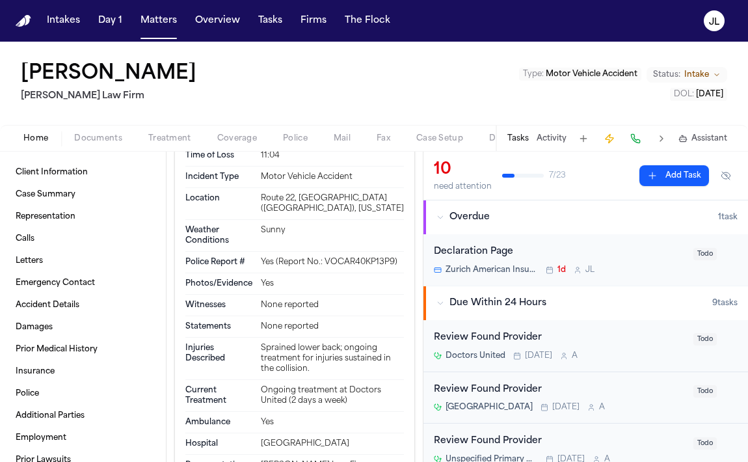
click at [99, 133] on span "Documents" at bounding box center [98, 138] width 48 height 10
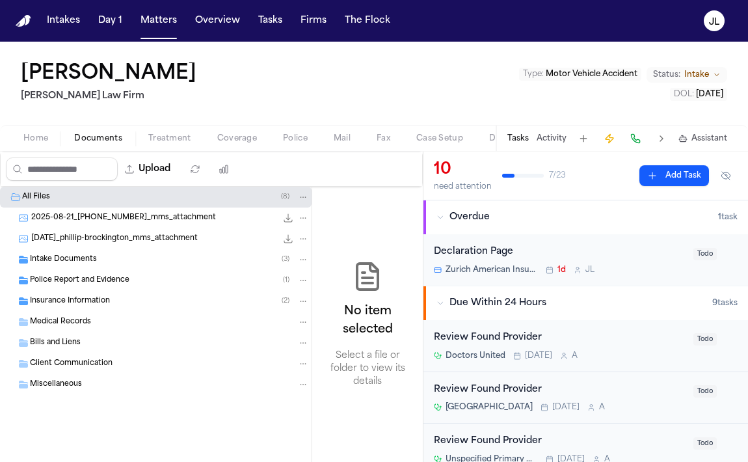
click at [102, 281] on span "Police Report and Evidence" at bounding box center [79, 280] width 99 height 11
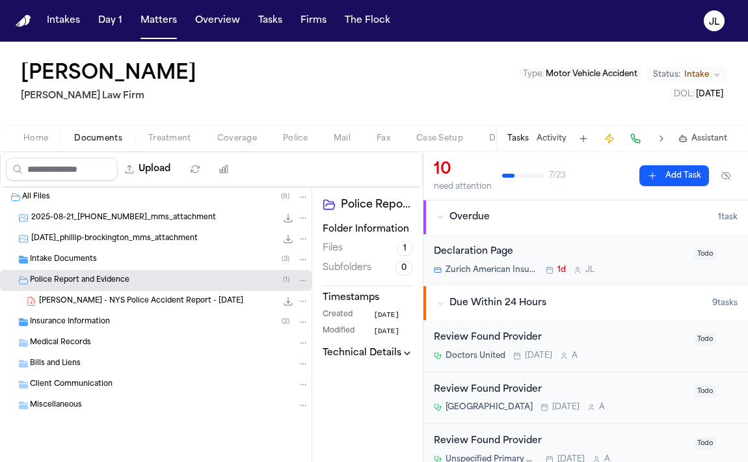
click at [278, 300] on div "58.2 KB • PDF" at bounding box center [292, 301] width 33 height 13
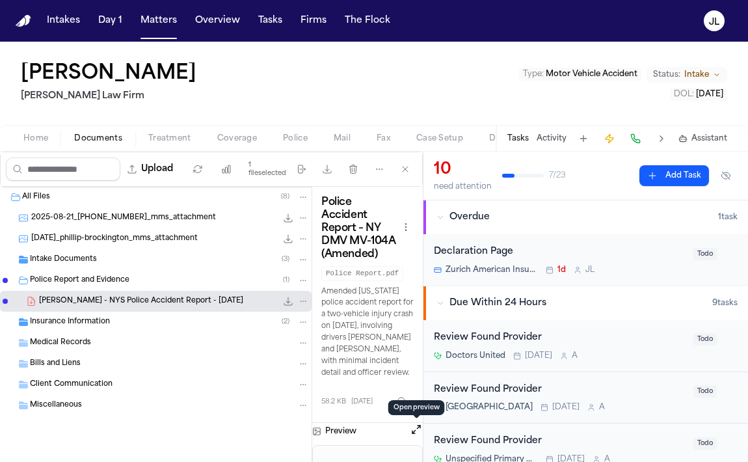
click at [413, 426] on button "Open preview" at bounding box center [416, 429] width 13 height 13
click at [248, 143] on span "Coverage" at bounding box center [237, 138] width 40 height 10
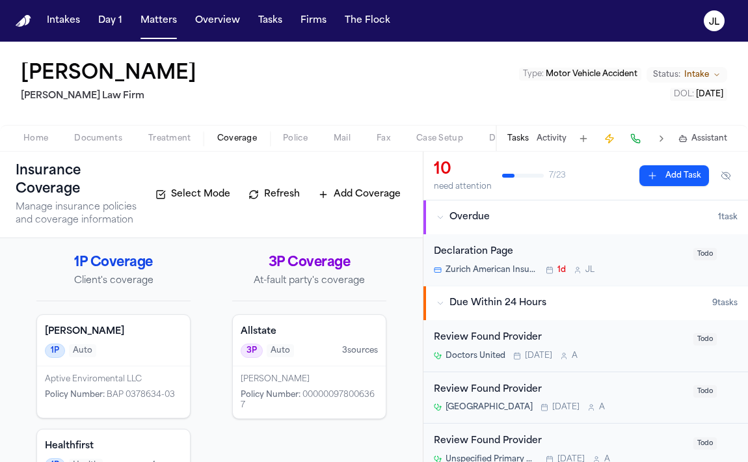
click at [113, 373] on div "Aptive Enviromental LLC Policy Number : BAP 0378634-03" at bounding box center [113, 391] width 153 height 51
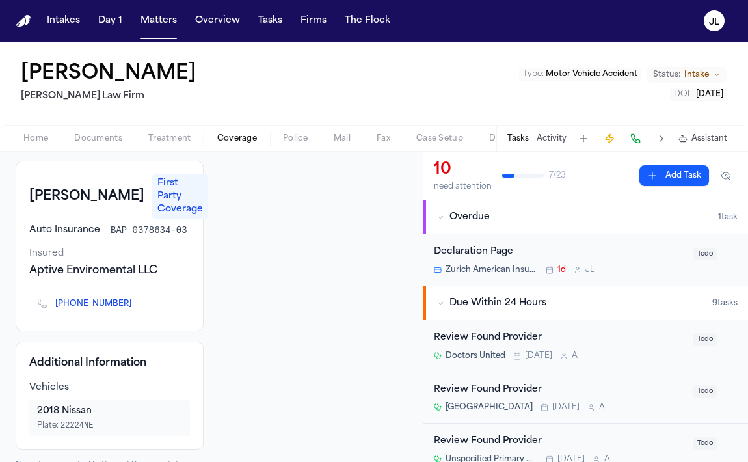
scroll to position [79, 0]
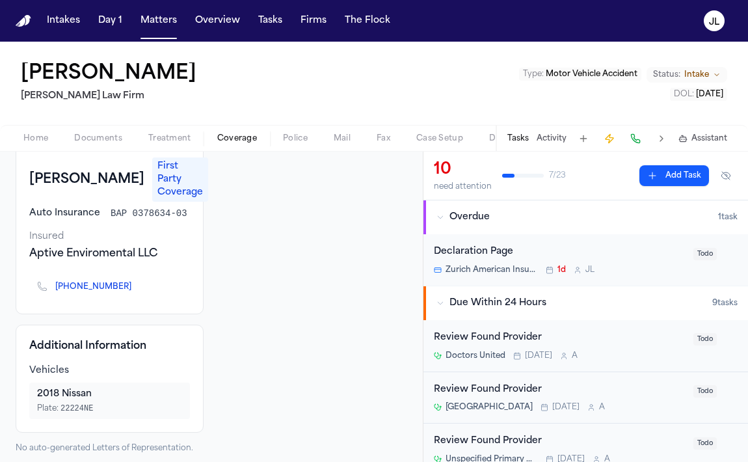
click at [31, 138] on span "Home" at bounding box center [35, 138] width 25 height 10
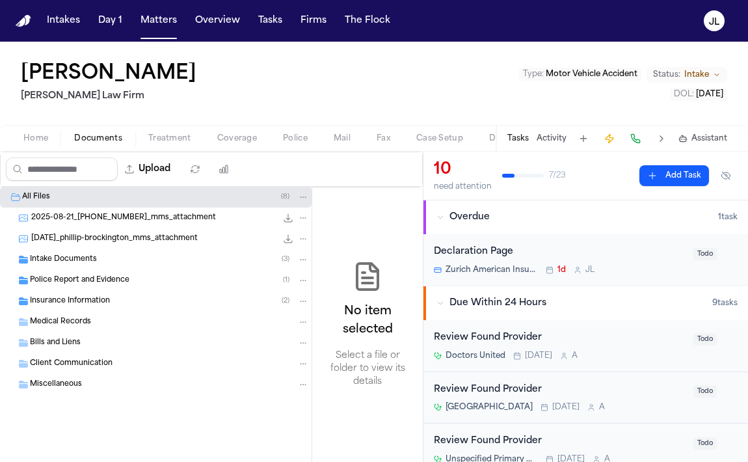
click at [82, 139] on span "Documents" at bounding box center [98, 138] width 48 height 10
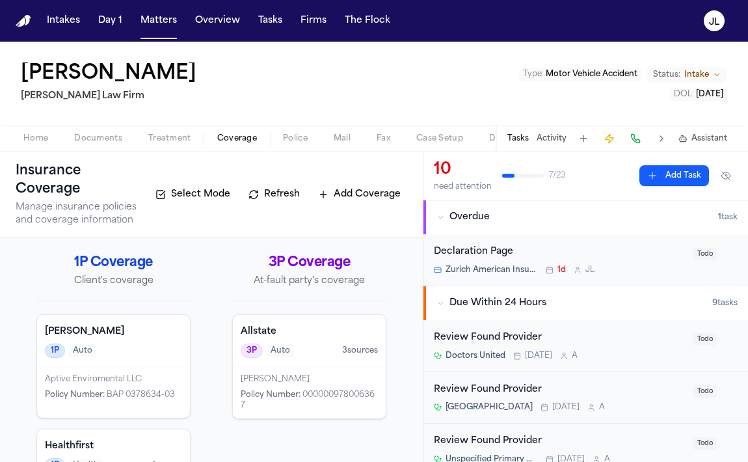
click at [239, 142] on span "Coverage" at bounding box center [237, 138] width 40 height 10
click at [93, 140] on span "Documents" at bounding box center [98, 138] width 48 height 10
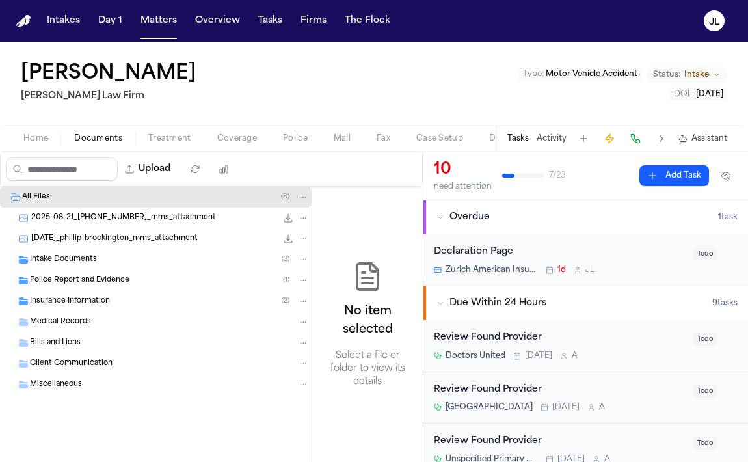
click at [85, 271] on div "Police Report and Evidence ( 1 )" at bounding box center [155, 280] width 311 height 21
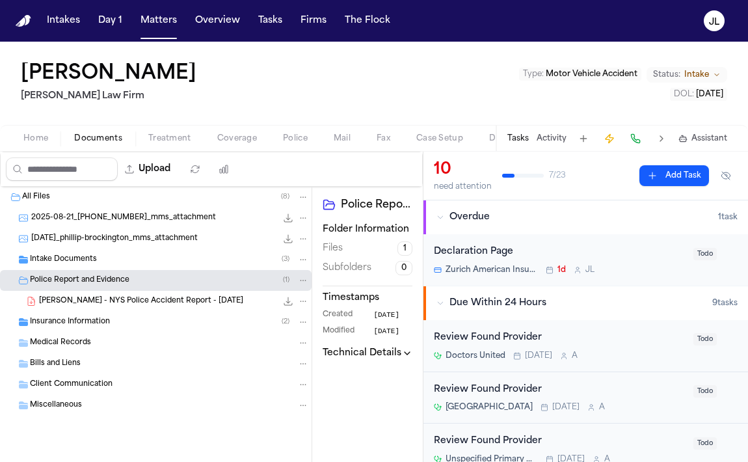
click at [195, 296] on span "[PERSON_NAME] - NYS Police Accident Report - [DATE]" at bounding box center [141, 301] width 204 height 11
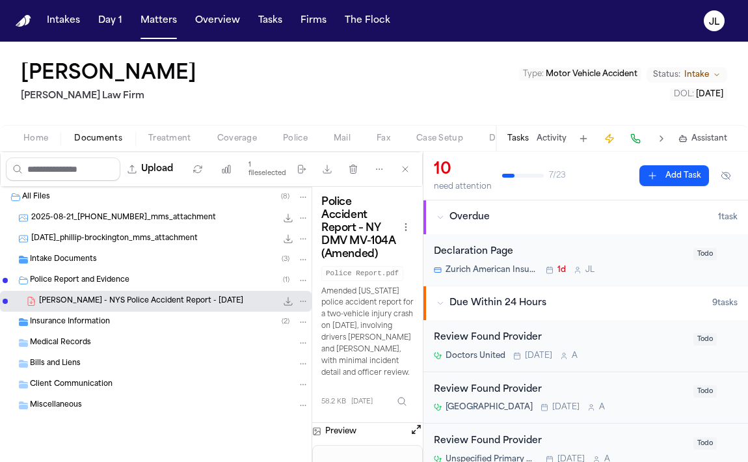
click at [418, 428] on button "Open preview" at bounding box center [416, 429] width 13 height 13
click at [33, 133] on span "Home" at bounding box center [35, 138] width 25 height 10
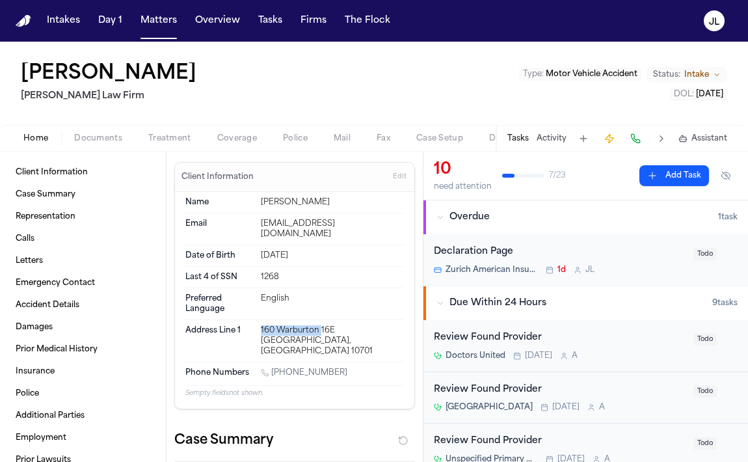
drag, startPoint x: 320, startPoint y: 323, endPoint x: 261, endPoint y: 322, distance: 58.5
click at [261, 325] on div "160 Warburton 16E [GEOGRAPHIC_DATA], [GEOGRAPHIC_DATA] 10701" at bounding box center [332, 340] width 143 height 31
drag, startPoint x: 287, startPoint y: 333, endPoint x: 259, endPoint y: 323, distance: 29.0
click at [259, 323] on div "Address Line 1 [STREET_ADDRESS]" at bounding box center [294, 341] width 218 height 42
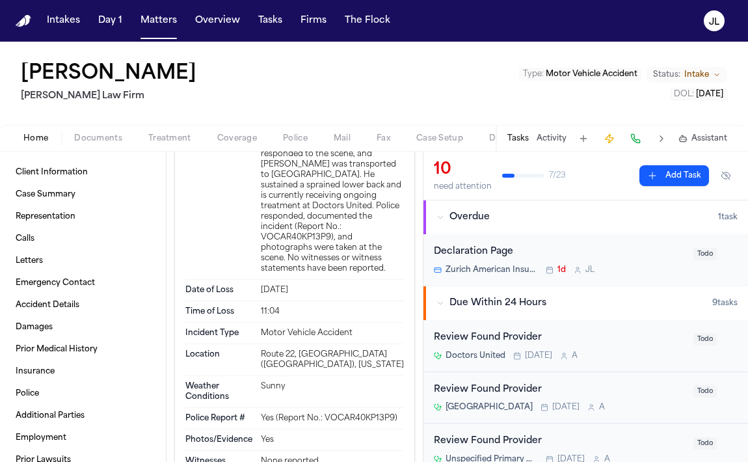
scroll to position [1852, 0]
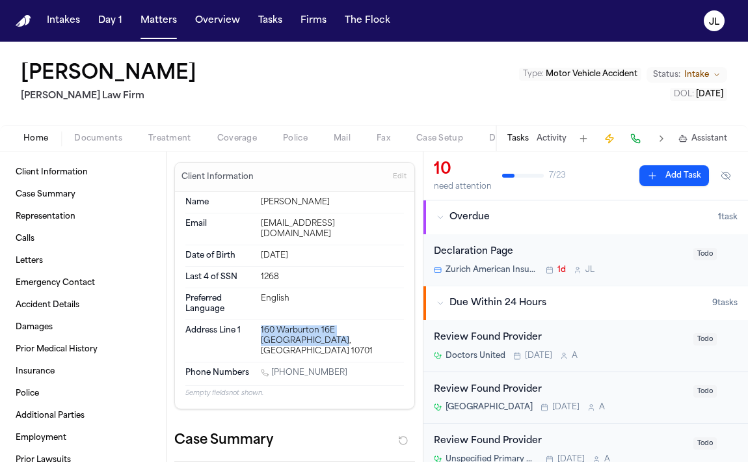
click at [246, 146] on span "button" at bounding box center [236, 145] width 55 height 1
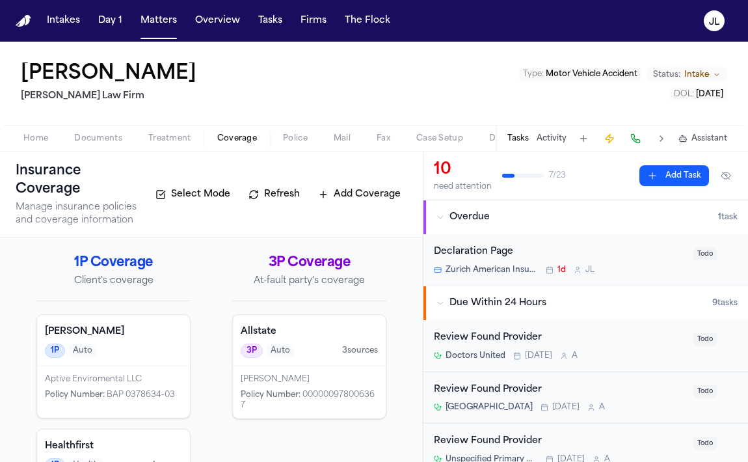
click at [270, 376] on div "[PERSON_NAME]" at bounding box center [309, 379] width 137 height 10
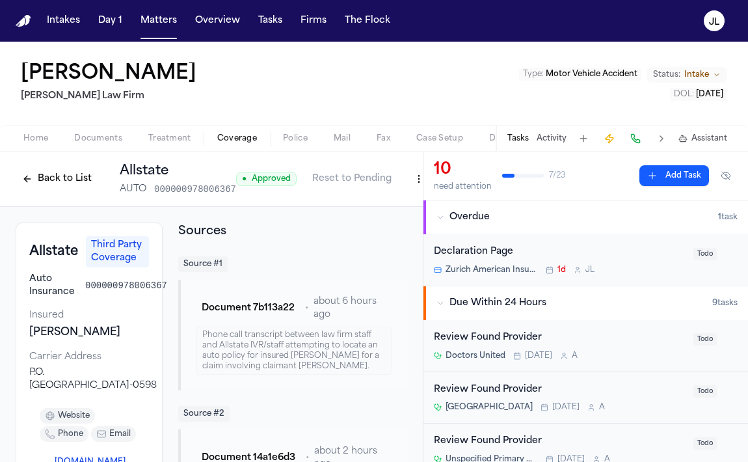
click at [79, 171] on button "Back to List" at bounding box center [57, 178] width 83 height 21
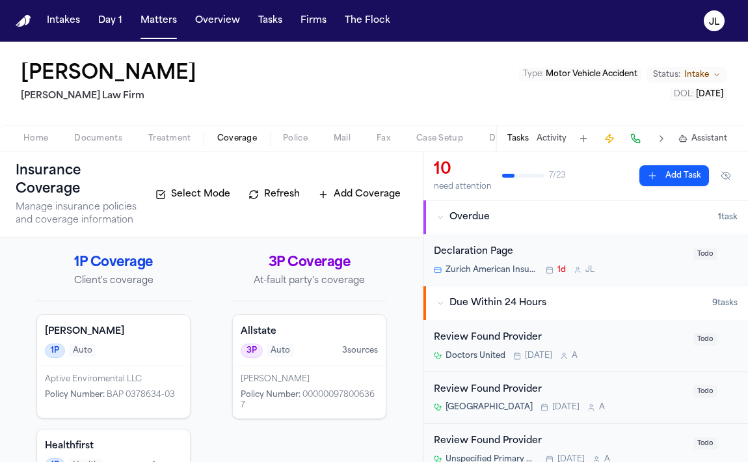
click at [259, 367] on div "[PERSON_NAME] Policy Number : 000000978006367" at bounding box center [309, 392] width 153 height 52
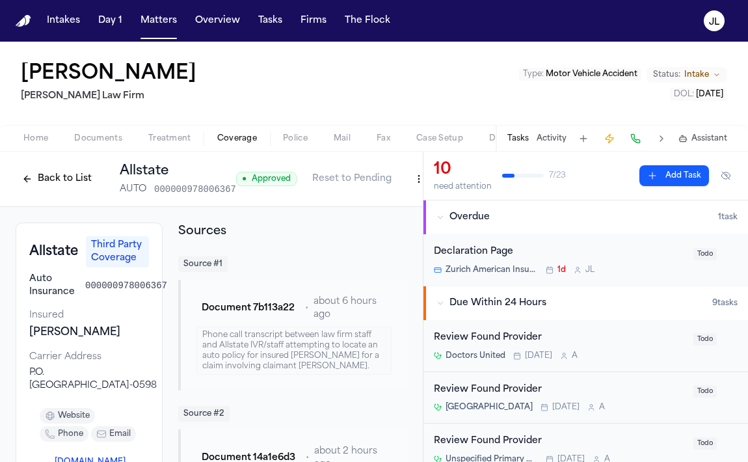
click at [416, 181] on html "Intakes Day 1 Matters Overview Tasks Firms The [PERSON_NAME] [PERSON_NAME] Law …" at bounding box center [374, 231] width 748 height 462
click at [395, 202] on div "Edit Coverage" at bounding box center [370, 206] width 109 height 21
select select "**********"
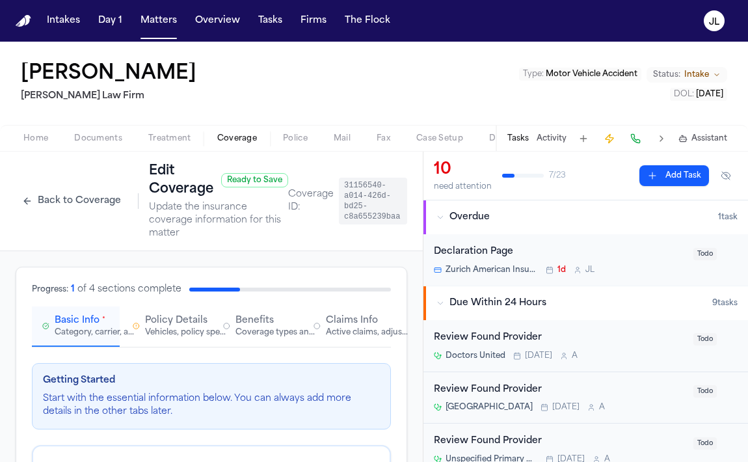
click at [337, 315] on span "Claims Info" at bounding box center [352, 320] width 52 height 13
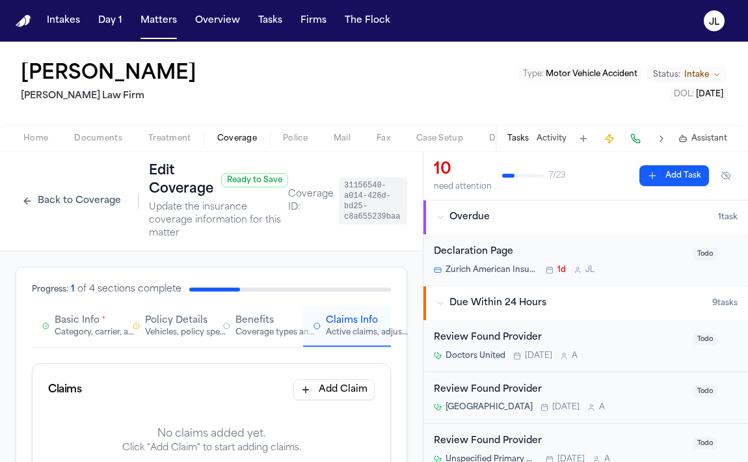
click at [88, 322] on span "Basic Info" at bounding box center [77, 320] width 45 height 13
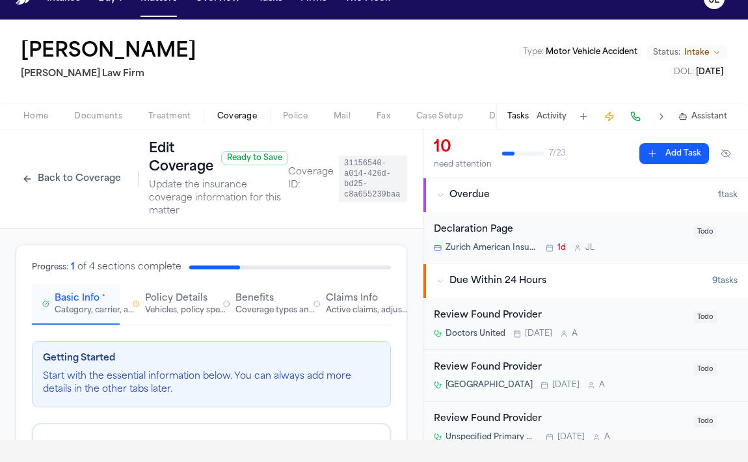
click at [313, 296] on div "Claims Info Active claims, adjusters, and subrogation details" at bounding box center [346, 303] width 67 height 23
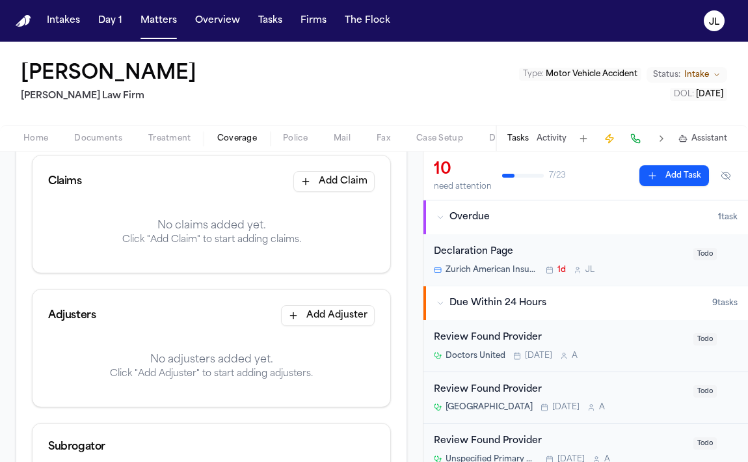
scroll to position [210, 0]
click at [314, 326] on div "Adjusters Add Adjuster" at bounding box center [212, 313] width 358 height 52
click at [314, 311] on button "Add Adjuster" at bounding box center [328, 313] width 94 height 21
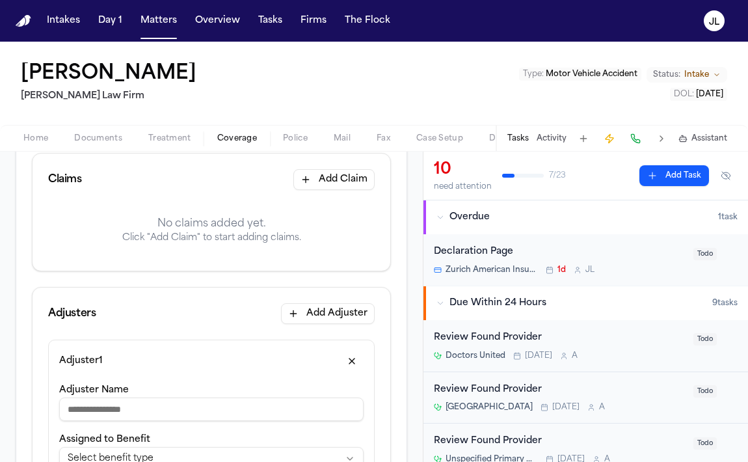
click at [337, 164] on div "Claims Add Claim" at bounding box center [212, 179] width 358 height 52
click at [337, 176] on button "Add Claim" at bounding box center [333, 179] width 81 height 21
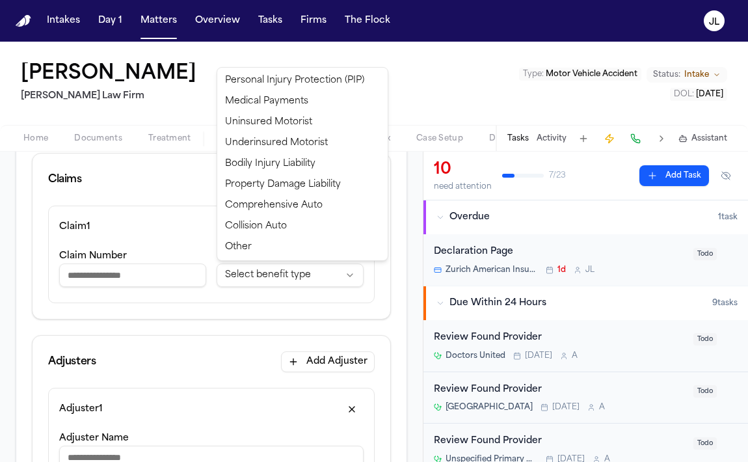
click at [303, 283] on html "**********" at bounding box center [374, 231] width 748 height 462
select select "**********"
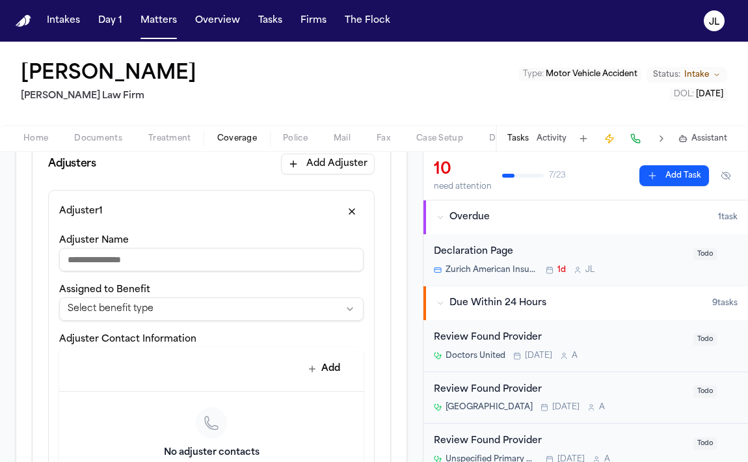
scroll to position [412, 0]
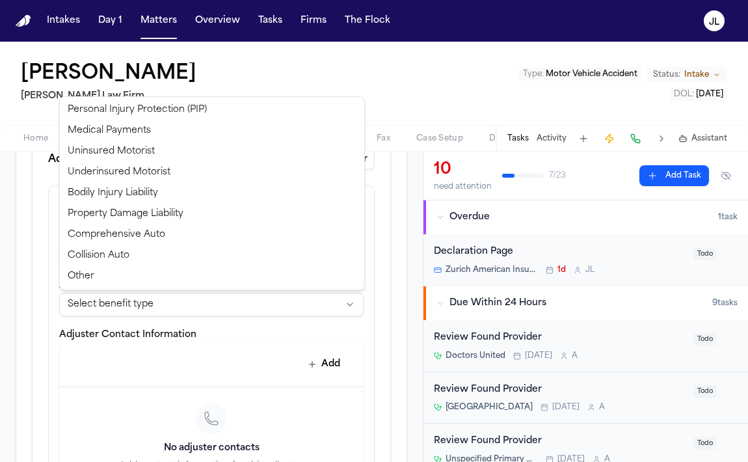
click at [233, 309] on html "**********" at bounding box center [374, 231] width 748 height 462
select select "**********"
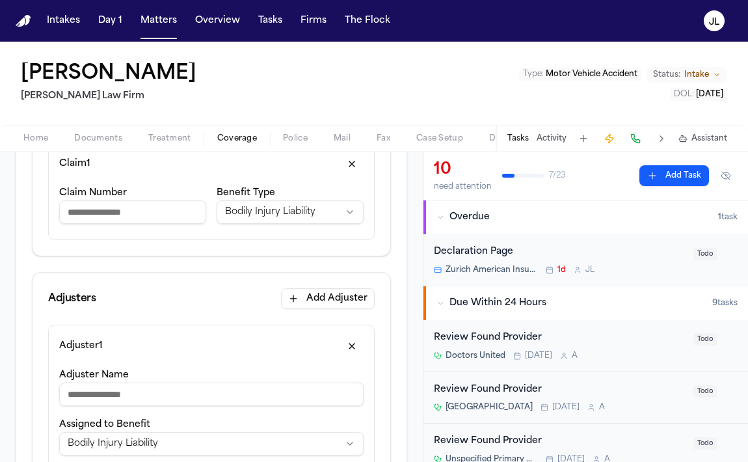
scroll to position [274, 0]
click at [174, 222] on input "Claim Number" at bounding box center [132, 210] width 147 height 23
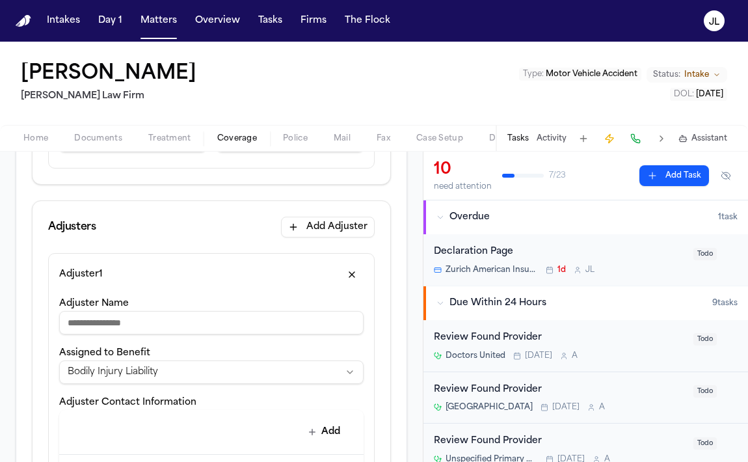
scroll to position [345, 0]
type input "**********"
click at [161, 317] on input "Adjuster Name" at bounding box center [211, 321] width 304 height 23
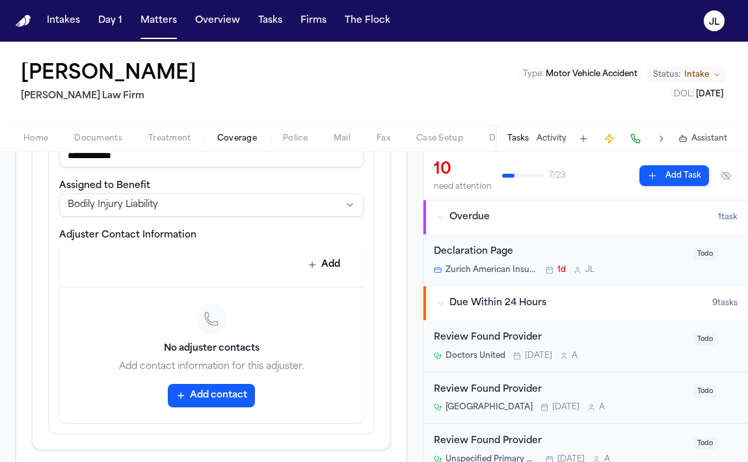
scroll to position [515, 0]
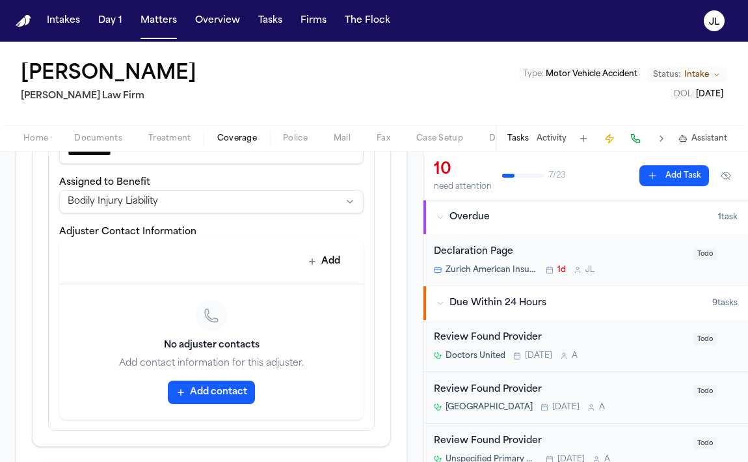
type input "**********"
click at [213, 396] on button "Add contact" at bounding box center [211, 391] width 87 height 23
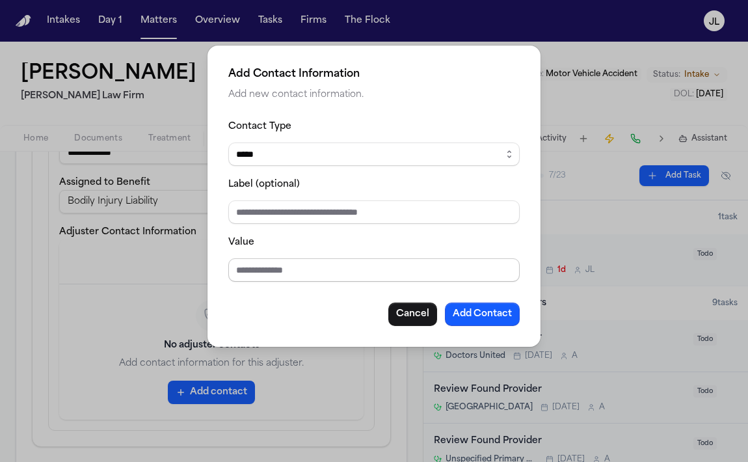
click at [248, 263] on input "Value" at bounding box center [373, 269] width 291 height 23
type input "**********"
click at [467, 307] on button "Add Contact" at bounding box center [482, 313] width 75 height 23
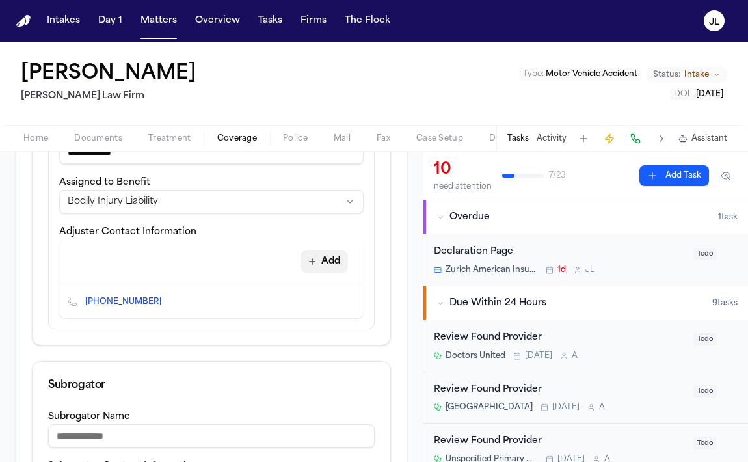
click at [331, 268] on button "Add" at bounding box center [323, 261] width 47 height 23
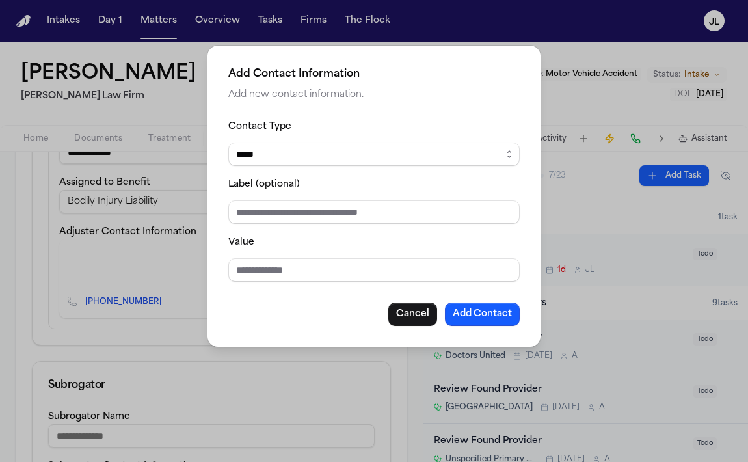
click at [250, 147] on select "***** ***** ******* *** *****" at bounding box center [373, 153] width 291 height 23
select select "***"
click at [228, 142] on select "***** ***** ******* *** *****" at bounding box center [373, 153] width 291 height 23
click at [242, 270] on input "Value" at bounding box center [373, 269] width 291 height 23
type input "**********"
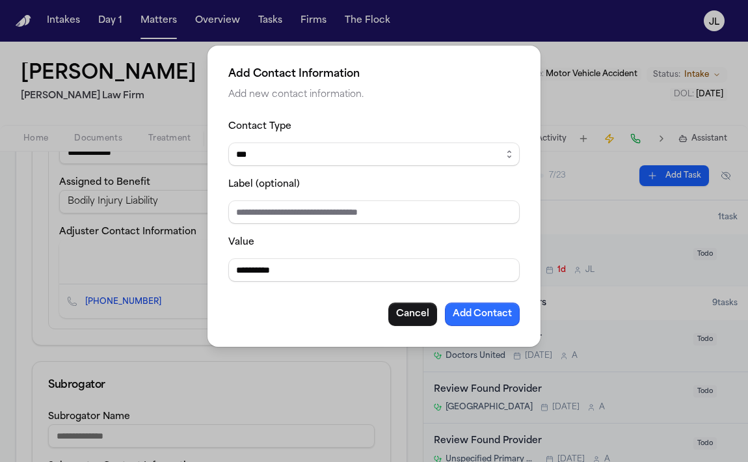
click at [460, 319] on button "Add Contact" at bounding box center [482, 313] width 75 height 23
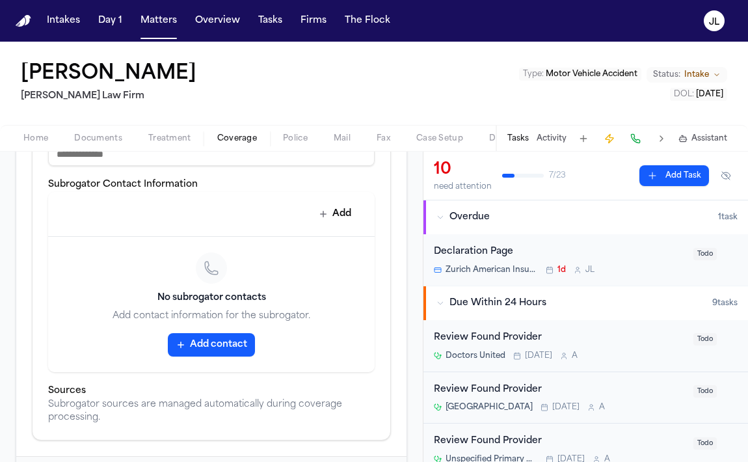
scroll to position [923, 0]
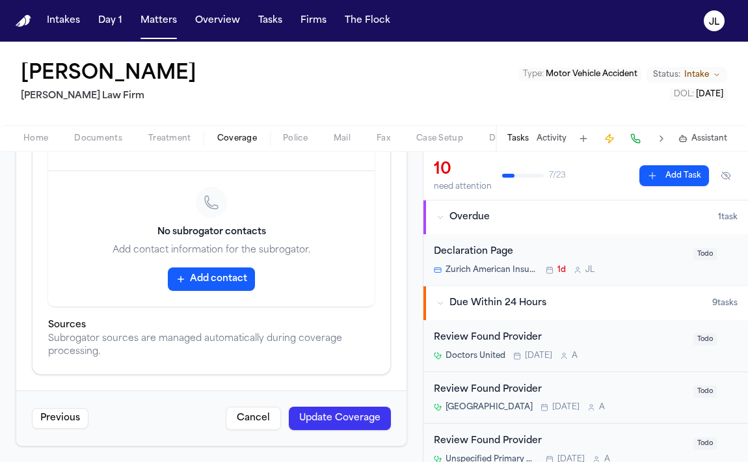
click at [352, 419] on button "Update Coverage" at bounding box center [340, 417] width 102 height 23
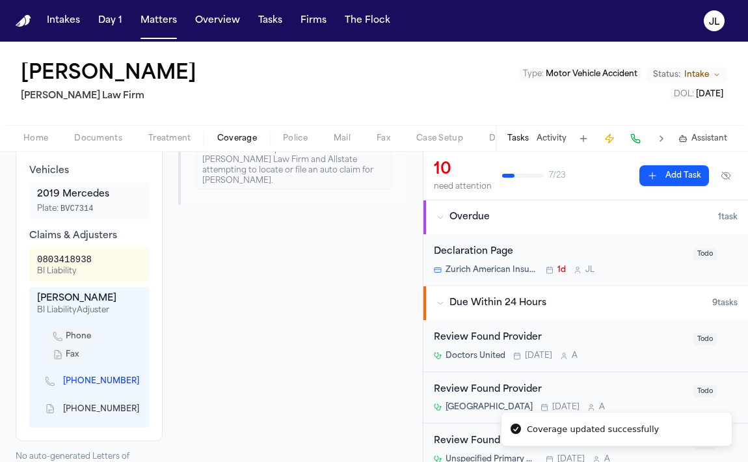
scroll to position [512, 0]
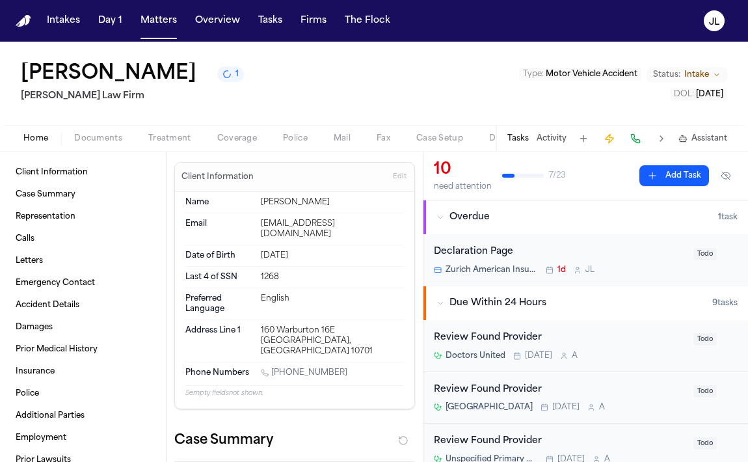
click at [33, 133] on span "Home" at bounding box center [35, 138] width 25 height 10
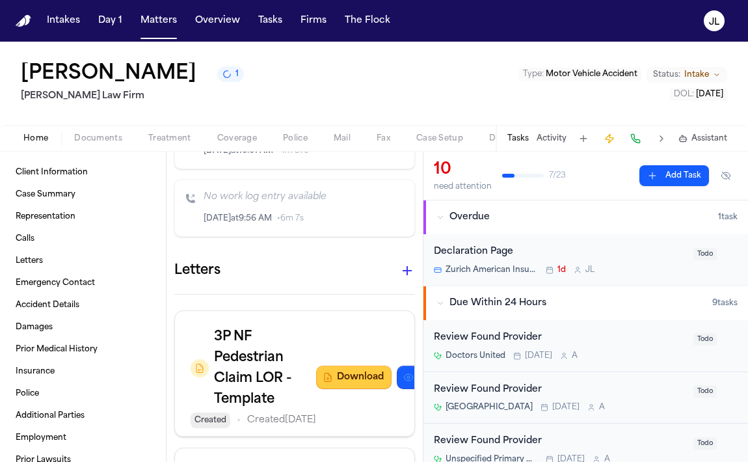
scroll to position [1487, 0]
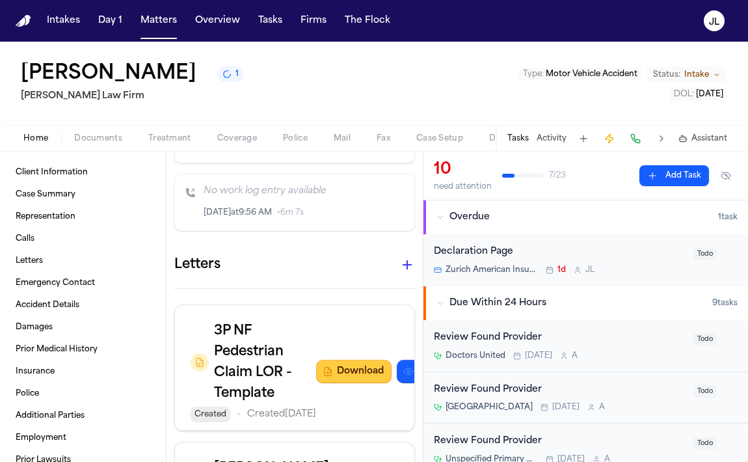
click at [316, 360] on button "Download" at bounding box center [353, 371] width 75 height 23
click at [227, 151] on div "Home Documents Treatment Coverage Police Mail Fax Case Setup Demand Workspaces …" at bounding box center [374, 138] width 748 height 26
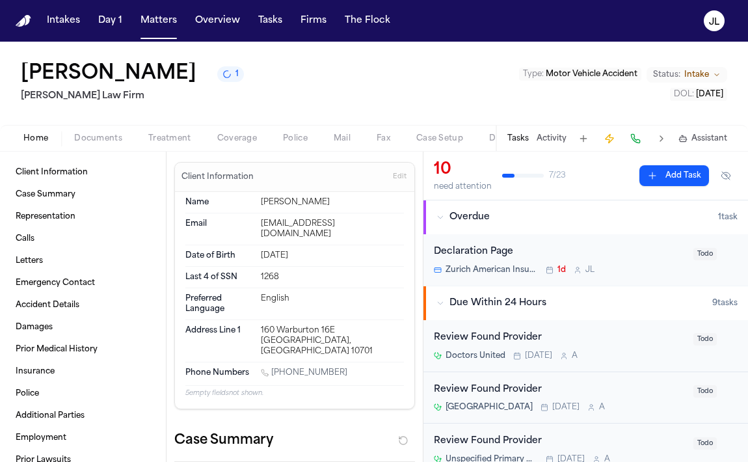
click at [226, 142] on span "Coverage" at bounding box center [237, 138] width 40 height 10
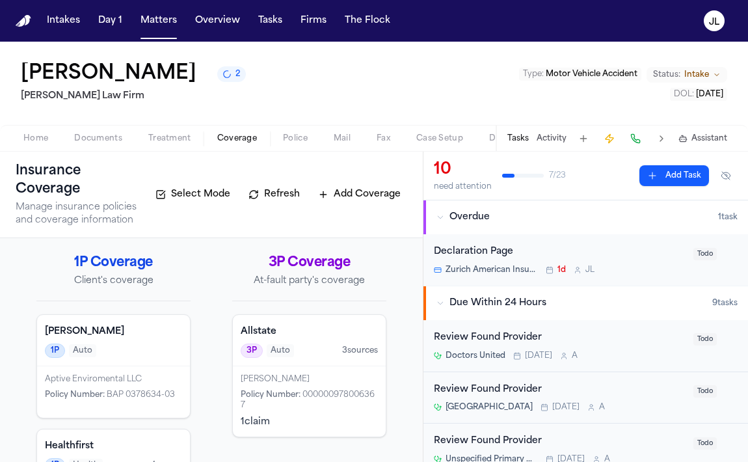
scroll to position [81, 0]
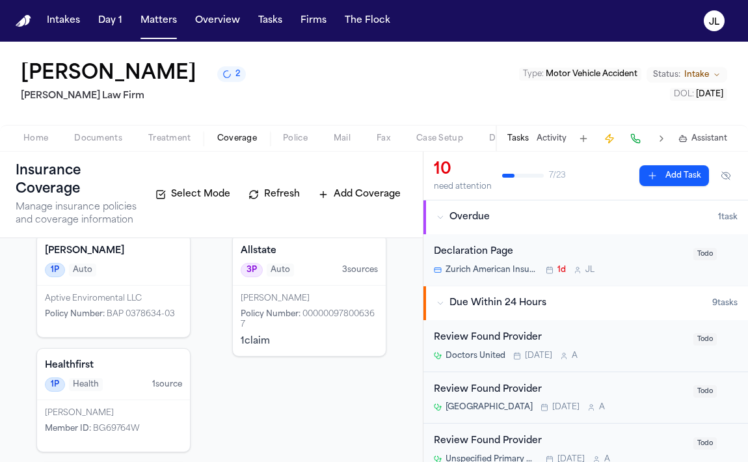
click at [282, 317] on span "Policy Number :" at bounding box center [271, 314] width 60 height 8
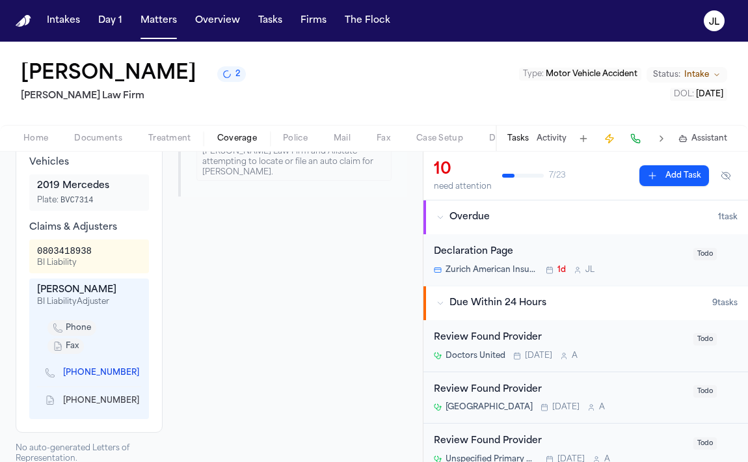
scroll to position [494, 0]
click at [143, 398] on icon "Copy to clipboard" at bounding box center [145, 400] width 5 height 5
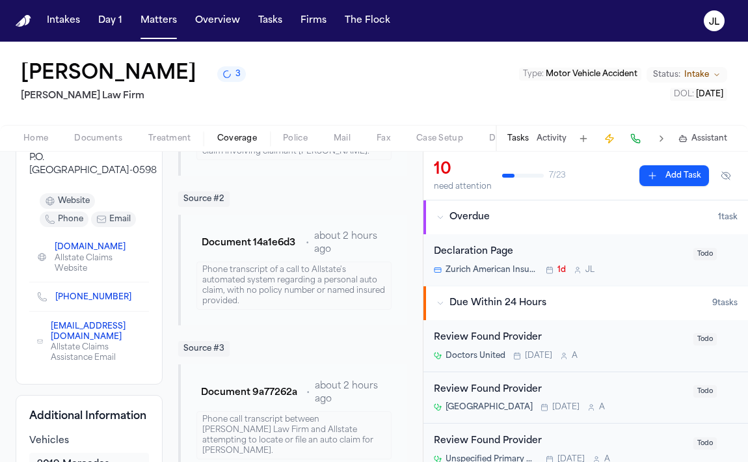
scroll to position [0, 0]
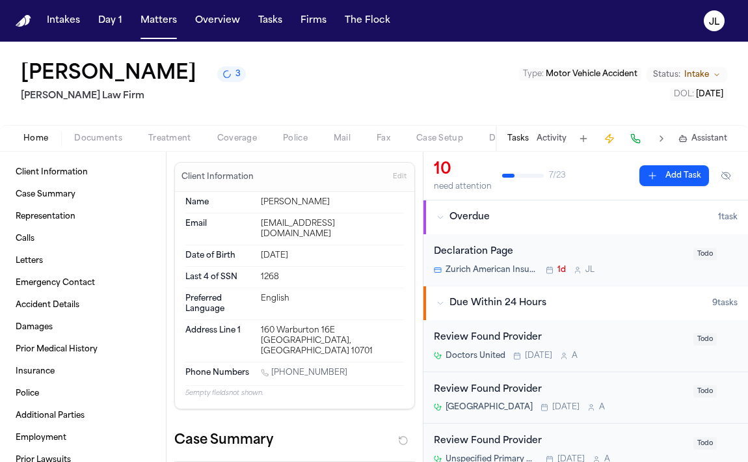
click at [40, 139] on span "Home" at bounding box center [35, 138] width 25 height 10
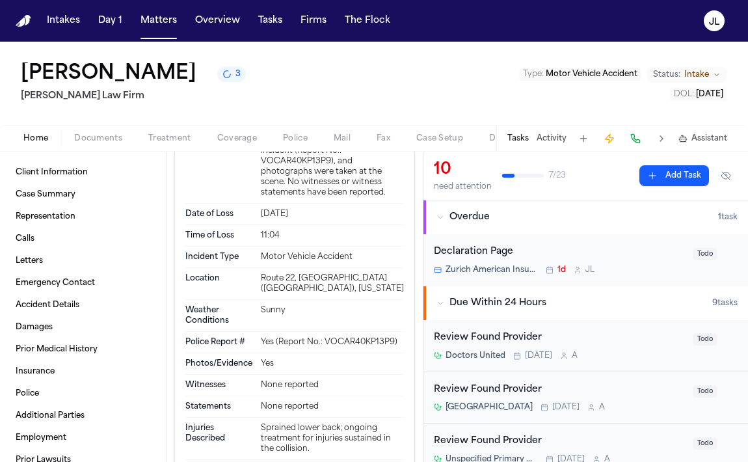
scroll to position [2496, 0]
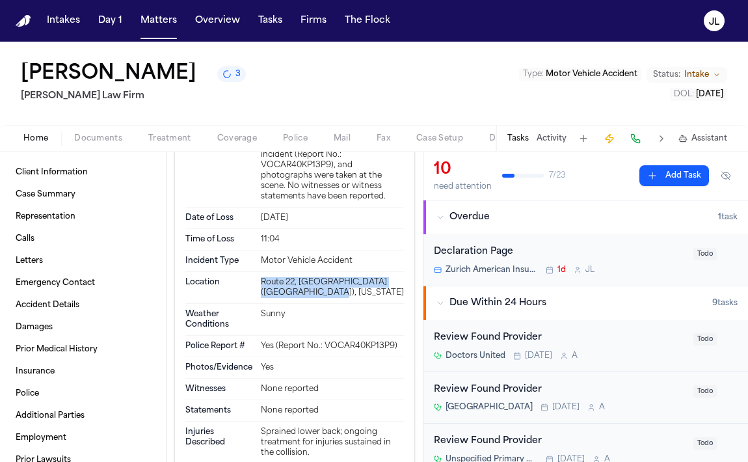
drag, startPoint x: 332, startPoint y: 247, endPoint x: 259, endPoint y: 237, distance: 72.9
click at [259, 272] on div "Location Route 22, [GEOGRAPHIC_DATA] ([GEOGRAPHIC_DATA]), [US_STATE]" at bounding box center [294, 288] width 218 height 32
copy div "Route 22, [GEOGRAPHIC_DATA] ([GEOGRAPHIC_DATA]), [US_STATE]"
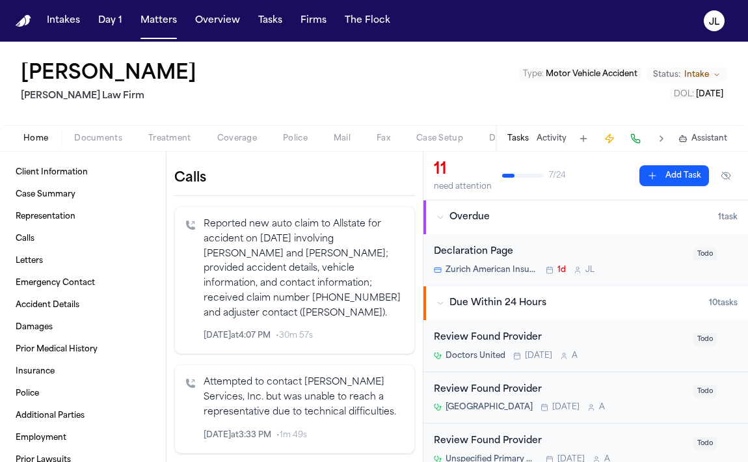
scroll to position [0, 0]
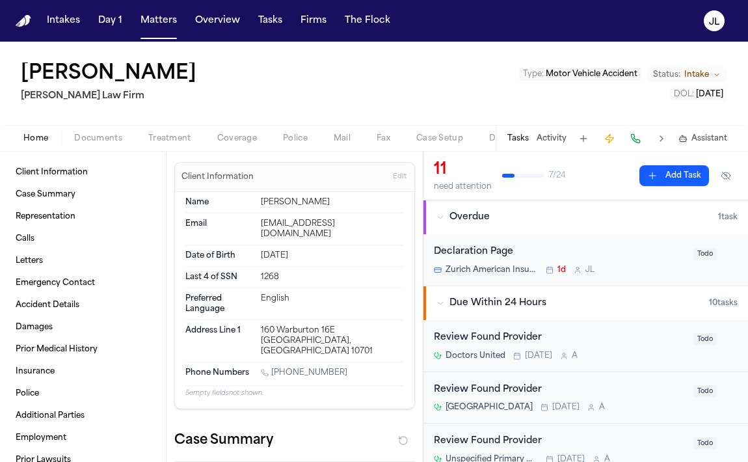
drag, startPoint x: 342, startPoint y: 204, endPoint x: 262, endPoint y: 203, distance: 80.0
click at [262, 203] on div "[PERSON_NAME]" at bounding box center [332, 202] width 143 height 10
copy div "[PERSON_NAME]"
drag, startPoint x: 289, startPoint y: 333, endPoint x: 261, endPoint y: 320, distance: 30.2
click at [261, 325] on div "160 Warburton 16E [GEOGRAPHIC_DATA], [GEOGRAPHIC_DATA] 10701" at bounding box center [332, 340] width 143 height 31
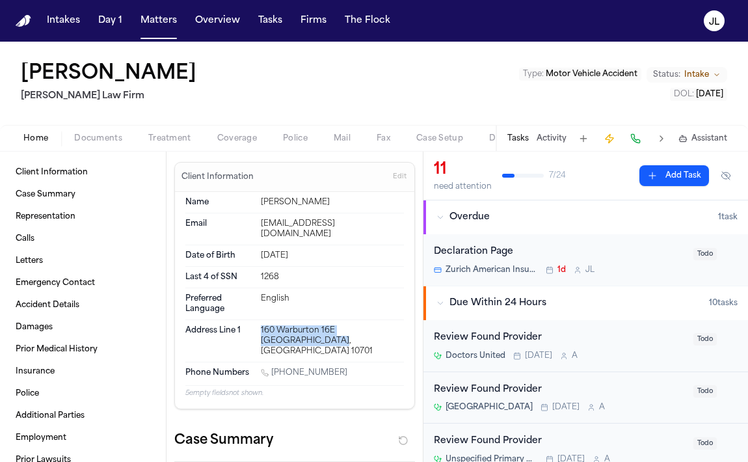
copy div "160 Warburton 16E [GEOGRAPHIC_DATA], [GEOGRAPHIC_DATA] 10701"
click at [220, 134] on span "Coverage" at bounding box center [237, 138] width 40 height 10
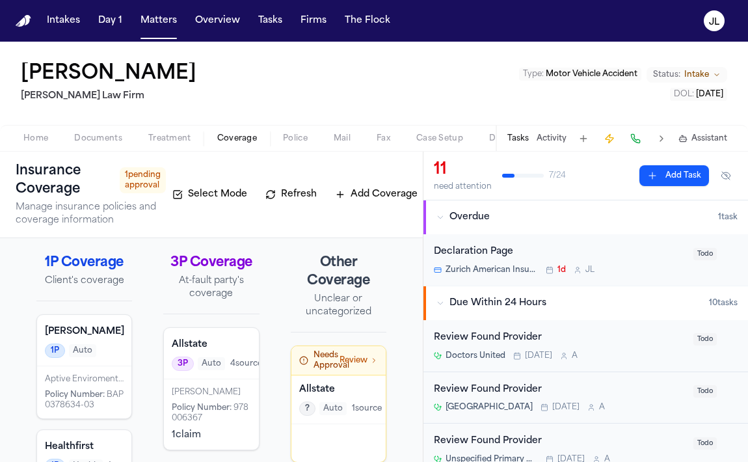
click at [317, 424] on div "Allstate ? Auto 1 source" at bounding box center [338, 399] width 94 height 49
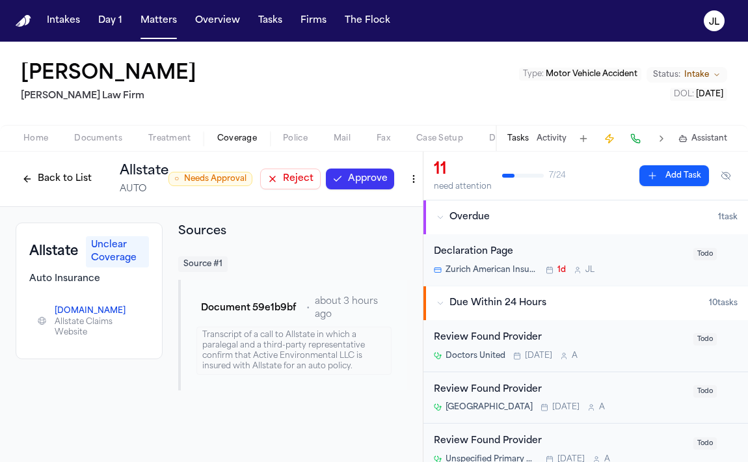
click at [293, 179] on button "Reject" at bounding box center [290, 178] width 60 height 21
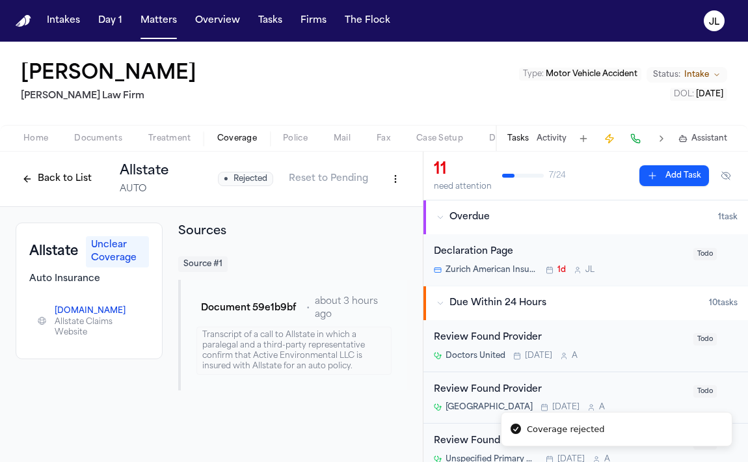
click at [395, 181] on html "Coverage rejected Intakes Day 1 Matters Overview Tasks Firms The [PERSON_NAME] …" at bounding box center [374, 231] width 748 height 462
click at [377, 231] on div "Delete Coverage" at bounding box center [350, 227] width 109 height 21
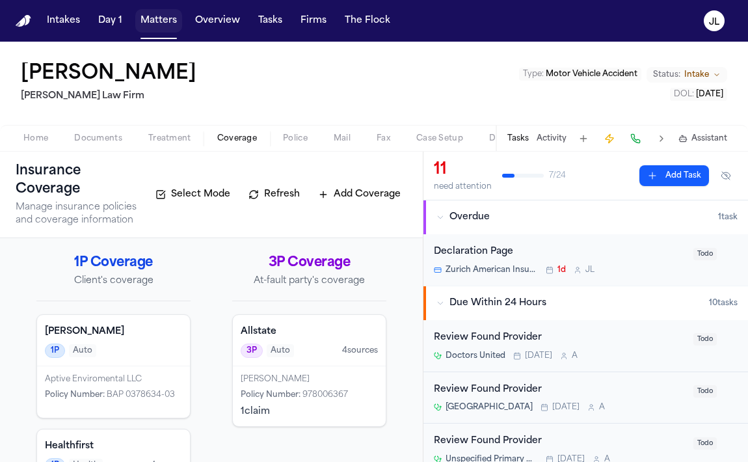
click at [148, 20] on button "Matters" at bounding box center [158, 20] width 47 height 23
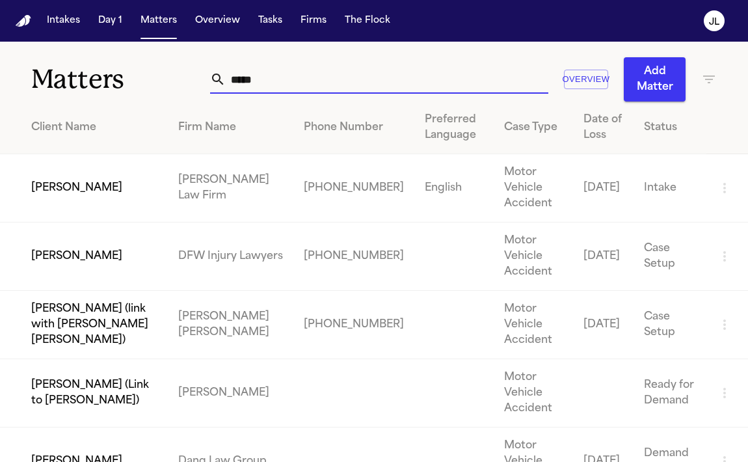
drag, startPoint x: 263, startPoint y: 83, endPoint x: 190, endPoint y: 81, distance: 72.8
click at [190, 81] on div "Matters ***** Overview Add Matter" at bounding box center [374, 72] width 748 height 60
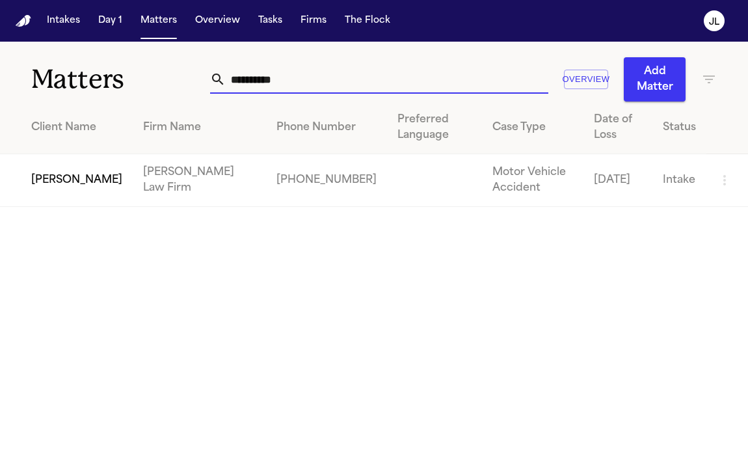
type input "**********"
click at [62, 183] on td "[PERSON_NAME]" at bounding box center [66, 180] width 133 height 53
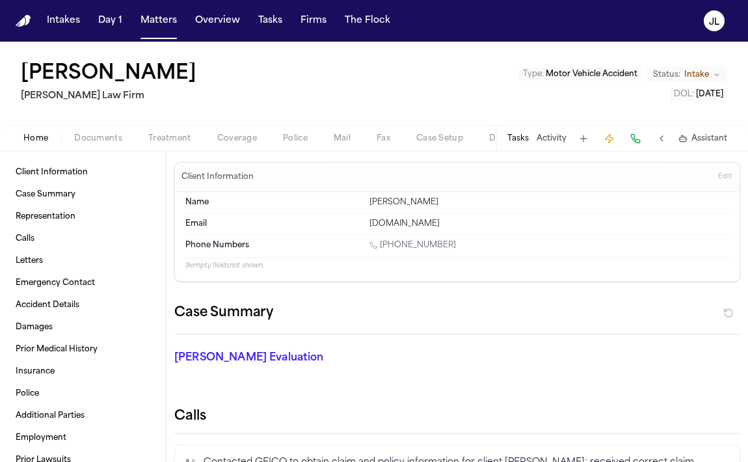
click at [92, 129] on div "Home Documents Treatment Coverage Police Mail Fax Case Setup Demand Workspaces …" at bounding box center [374, 138] width 748 height 26
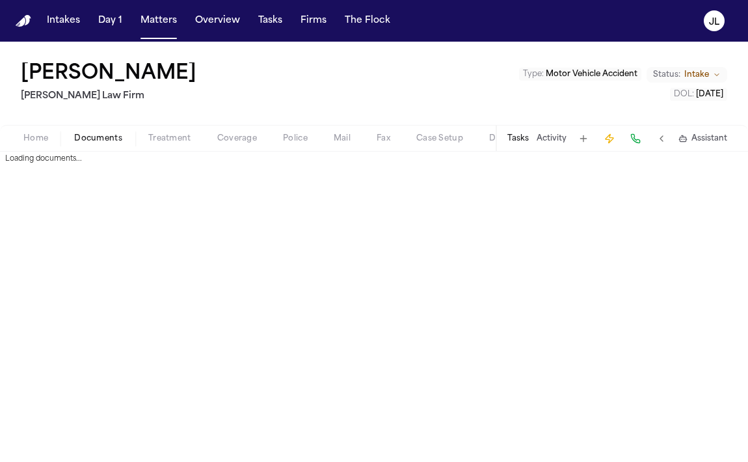
click at [93, 131] on button "Documents" at bounding box center [98, 139] width 74 height 16
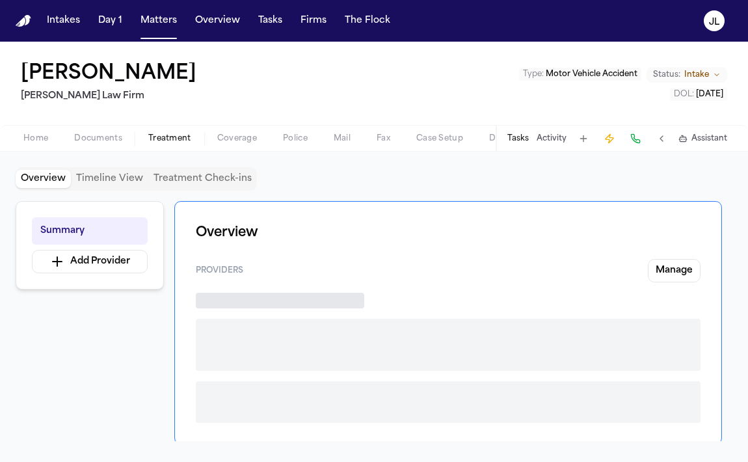
click at [146, 138] on button "Treatment" at bounding box center [169, 139] width 69 height 16
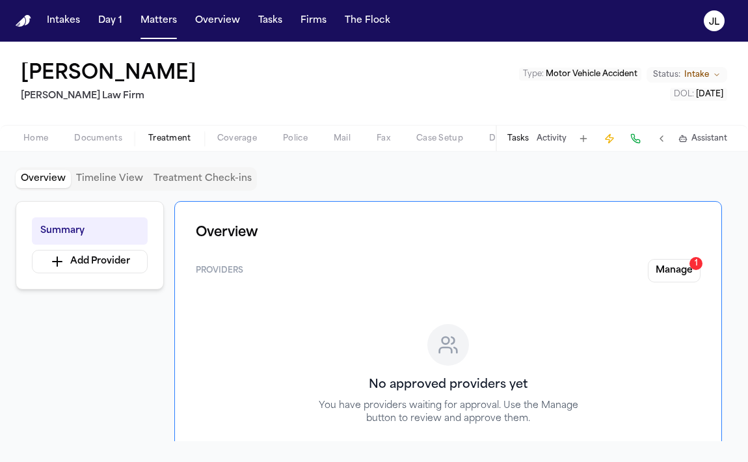
click at [222, 144] on button "Coverage" at bounding box center [237, 139] width 66 height 16
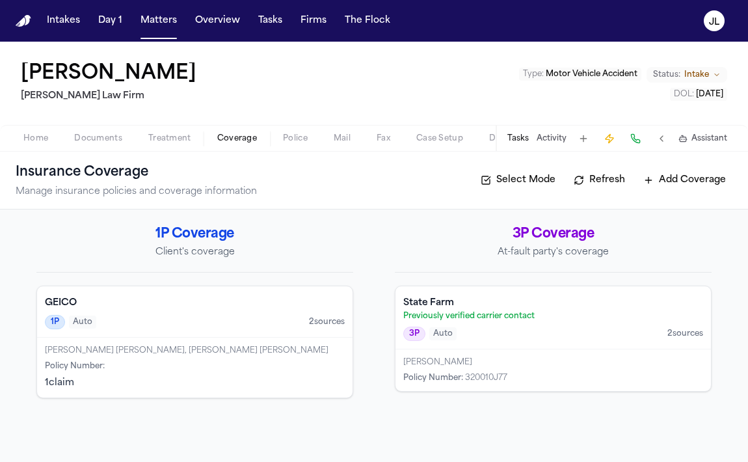
click at [293, 138] on span "Police" at bounding box center [295, 138] width 25 height 10
click at [265, 142] on button "Coverage" at bounding box center [237, 139] width 66 height 16
click at [175, 129] on div "Home Documents Treatment Coverage Police Mail Fax Case Setup Demand Workspaces …" at bounding box center [374, 138] width 748 height 26
click at [175, 133] on span "Treatment" at bounding box center [169, 138] width 43 height 10
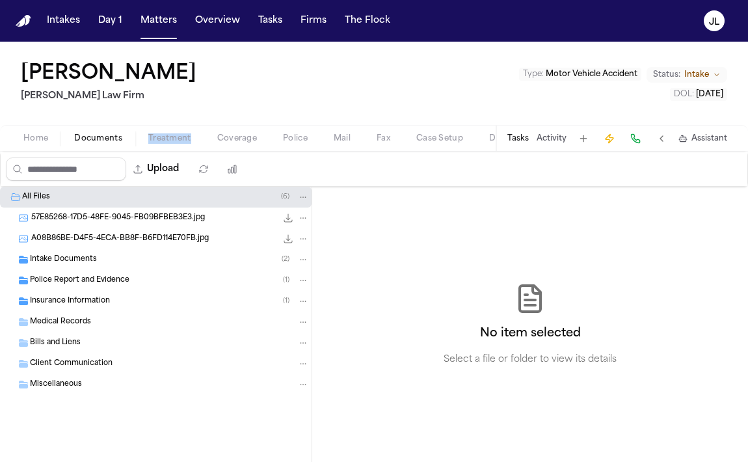
click at [111, 133] on span "Documents" at bounding box center [98, 138] width 48 height 10
click at [57, 301] on span "Insurance Information" at bounding box center [70, 301] width 80 height 11
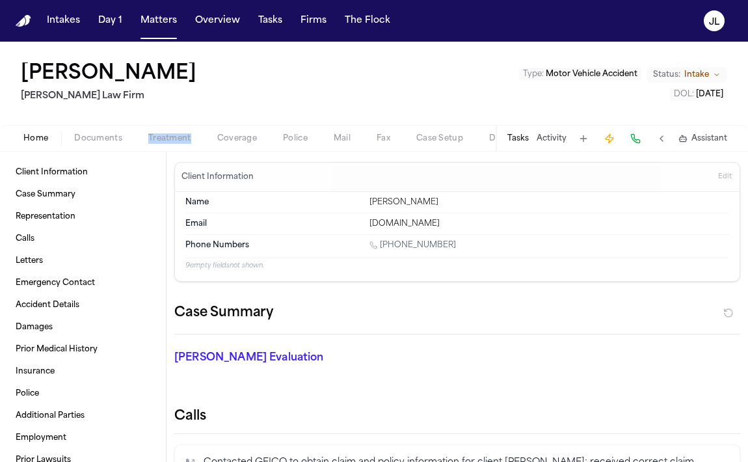
click at [59, 139] on button "Home" at bounding box center [35, 139] width 51 height 16
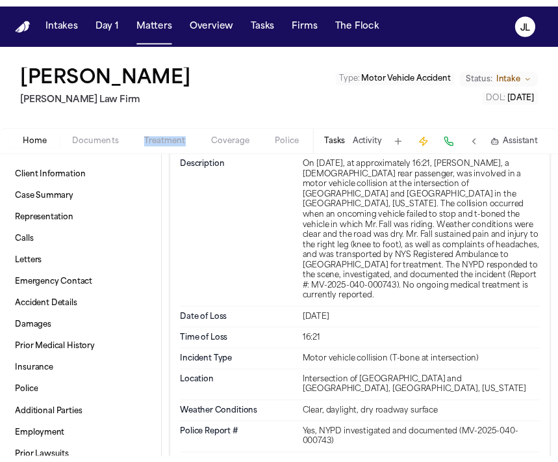
scroll to position [1361, 0]
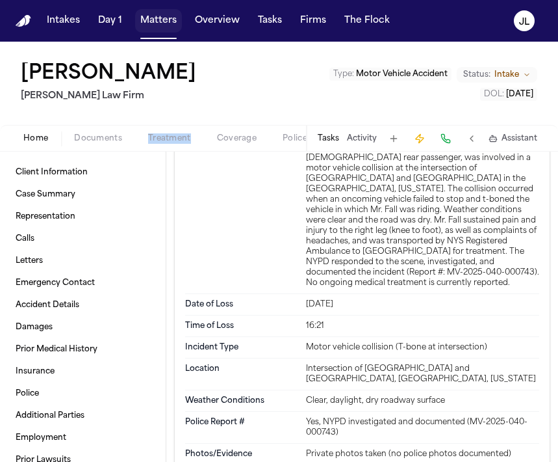
click at [150, 20] on button "Matters" at bounding box center [158, 20] width 47 height 23
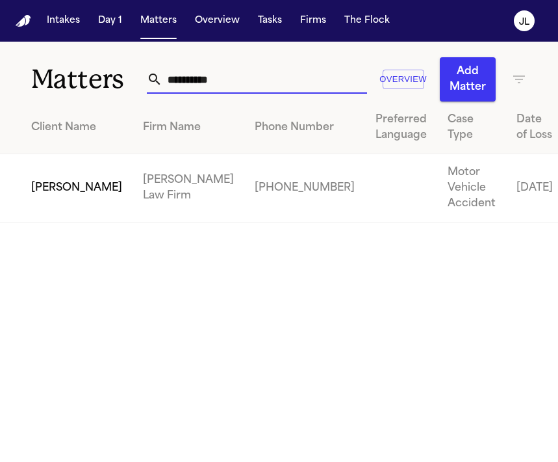
drag, startPoint x: 278, startPoint y: 88, endPoint x: 133, endPoint y: 79, distance: 145.3
click at [133, 79] on div "**********" at bounding box center [279, 72] width 558 height 60
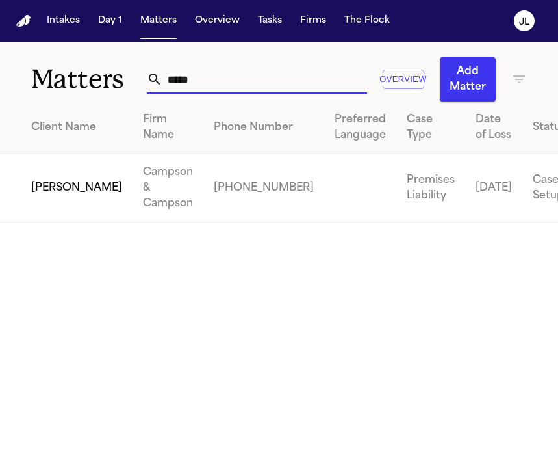
type input "****"
click at [73, 207] on td "[PERSON_NAME]" at bounding box center [66, 188] width 133 height 68
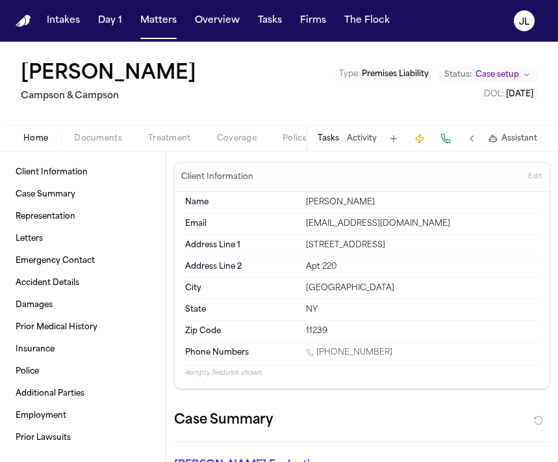
click at [87, 148] on div "Home Documents Treatment Coverage Police Mail Fax Case Setup Demand Workspaces …" at bounding box center [279, 138] width 558 height 26
click at [87, 146] on div "Home Documents Treatment Coverage Police Mail Fax Case Setup Demand Workspaces …" at bounding box center [279, 138] width 558 height 26
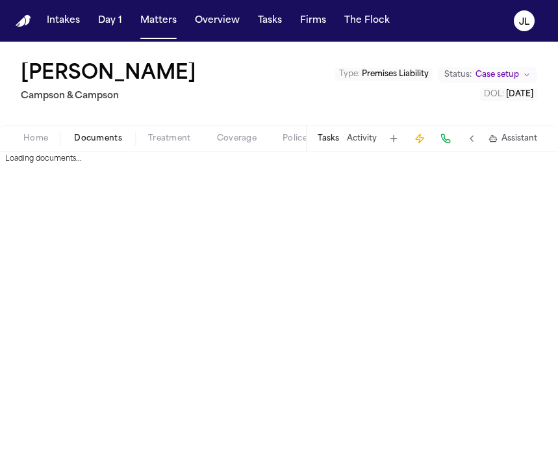
click at [87, 144] on span "Documents" at bounding box center [98, 138] width 48 height 10
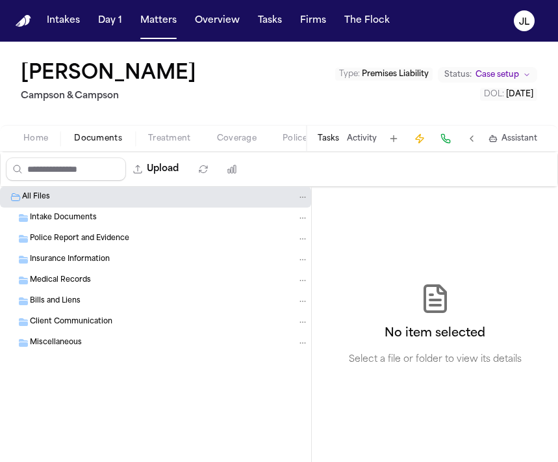
click at [68, 222] on span "Intake Documents" at bounding box center [63, 218] width 67 height 11
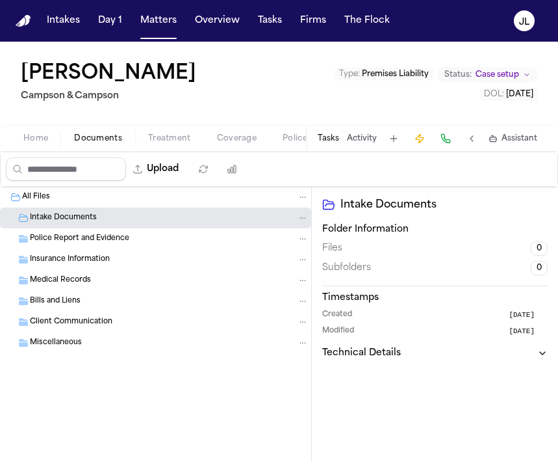
click at [92, 237] on span "Police Report and Evidence" at bounding box center [79, 238] width 99 height 11
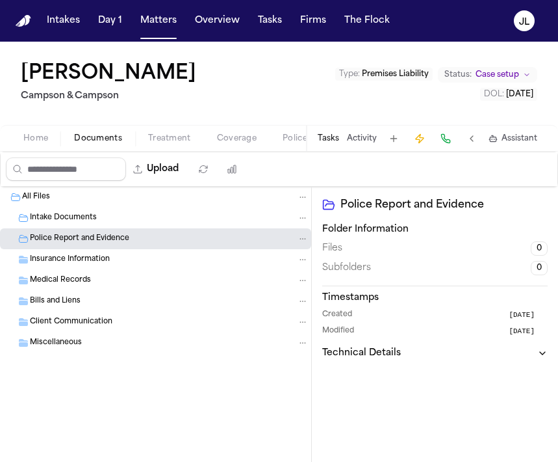
click at [79, 255] on span "Insurance Information" at bounding box center [70, 259] width 80 height 11
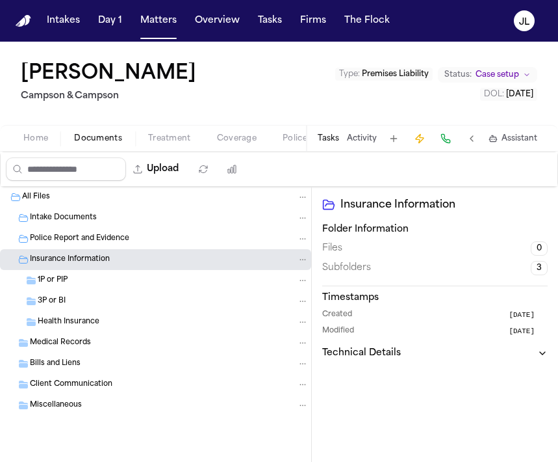
click at [64, 352] on div "Medical Records" at bounding box center [155, 342] width 311 height 21
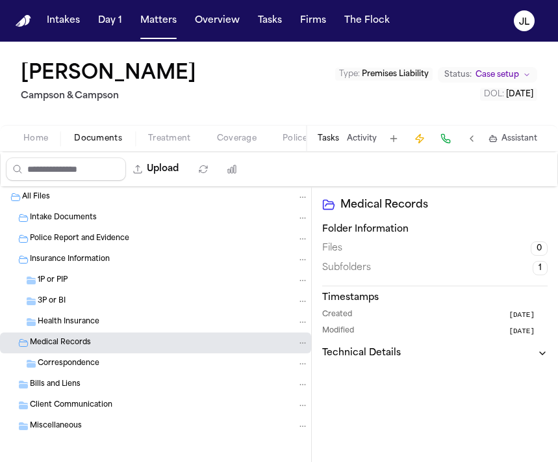
click at [206, 138] on button "Coverage" at bounding box center [237, 139] width 66 height 16
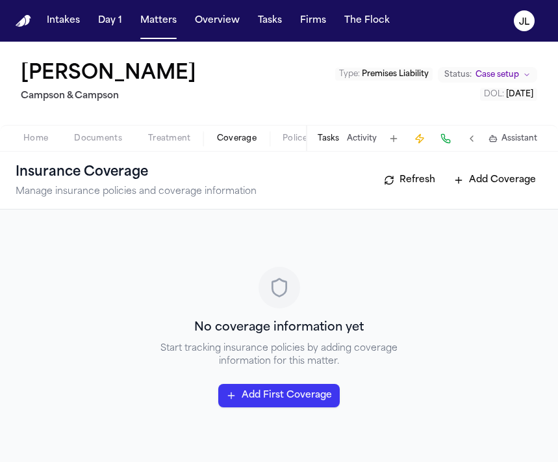
click at [120, 153] on div "Insurance Coverage Manage insurance policies and coverage information Refresh A…" at bounding box center [279, 180] width 558 height 58
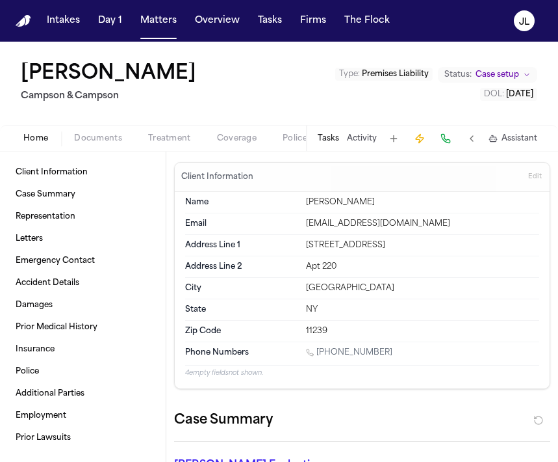
click at [23, 138] on span "Home" at bounding box center [35, 138] width 25 height 10
click at [231, 21] on button "Overview" at bounding box center [217, 20] width 55 height 23
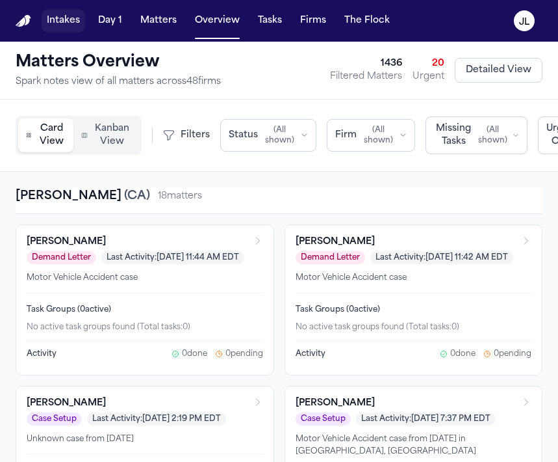
click at [72, 21] on button "Intakes" at bounding box center [64, 20] width 44 height 23
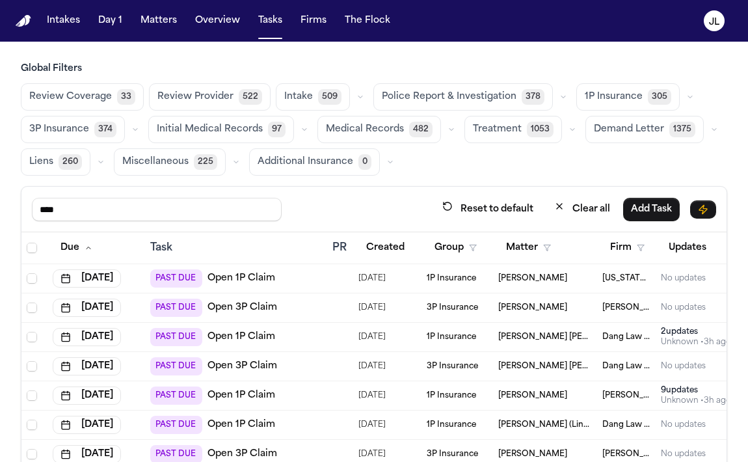
scroll to position [356, 0]
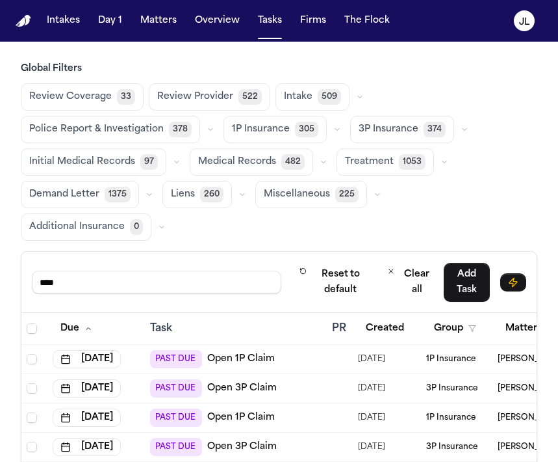
scroll to position [356, 0]
